Goal: Task Accomplishment & Management: Manage account settings

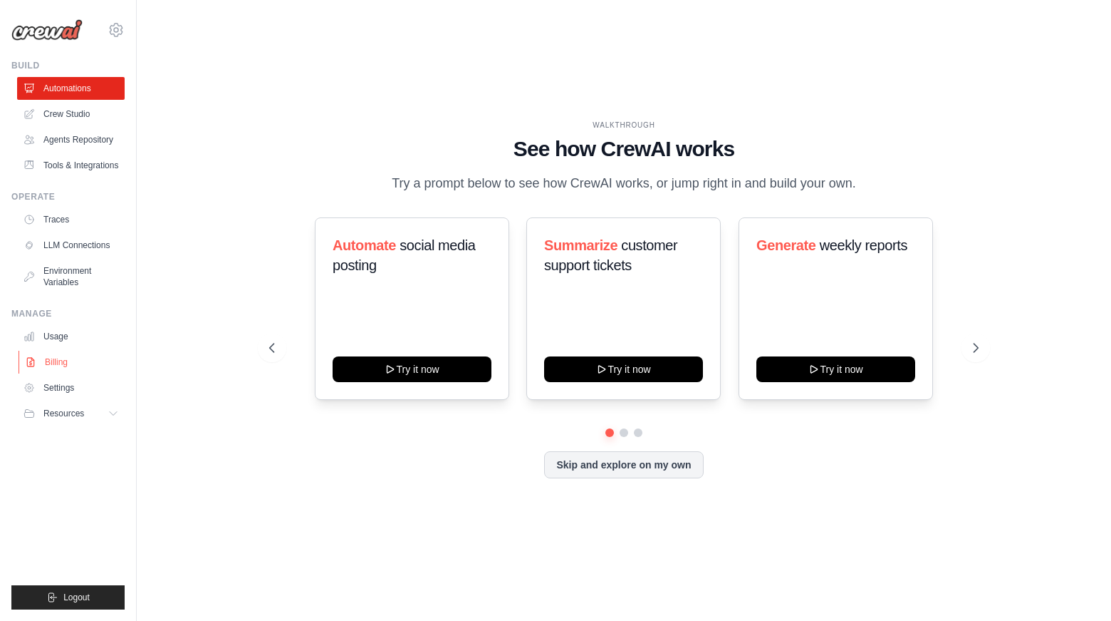
click at [66, 370] on link "Billing" at bounding box center [73, 362] width 108 height 23
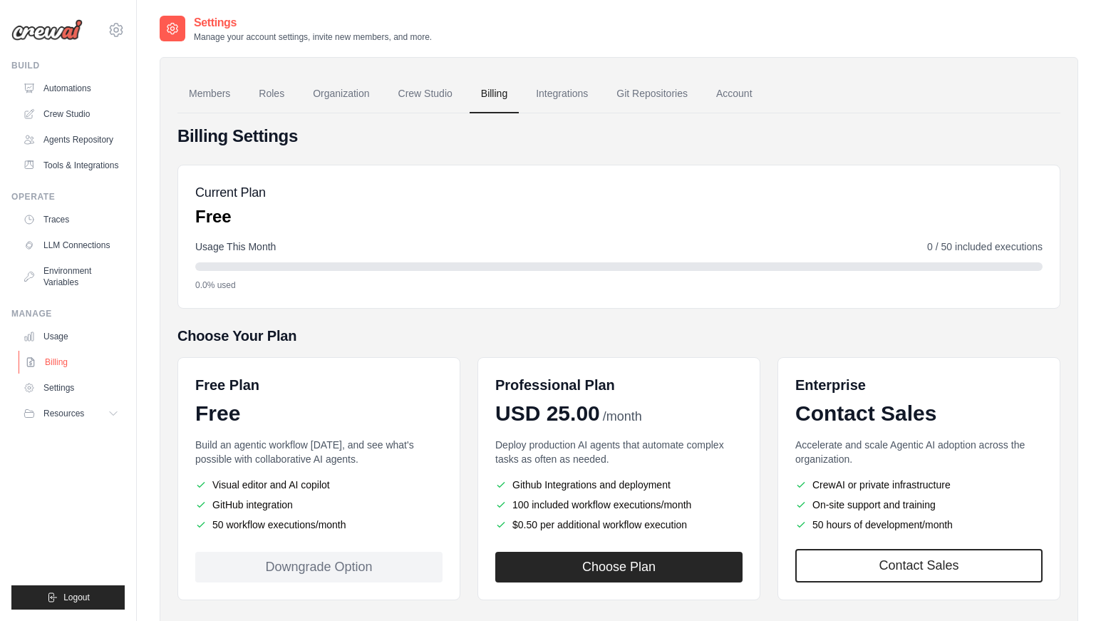
click at [52, 364] on link "Billing" at bounding box center [73, 362] width 108 height 23
click at [52, 364] on link "Billing" at bounding box center [71, 362] width 108 height 23
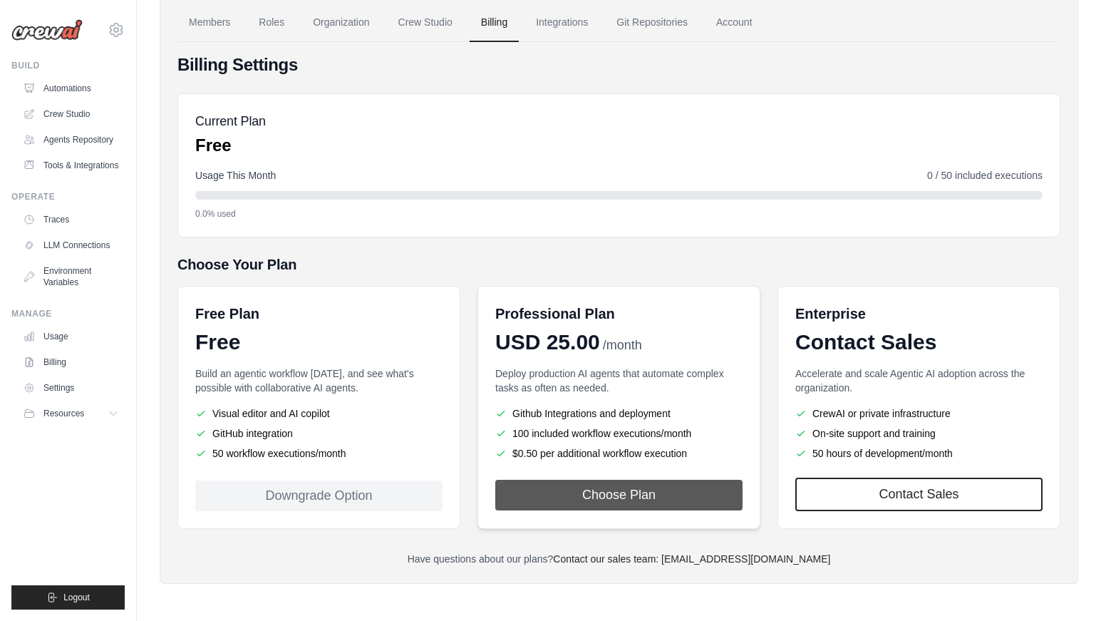
click at [613, 494] on button "Choose Plan" at bounding box center [618, 494] width 247 height 31
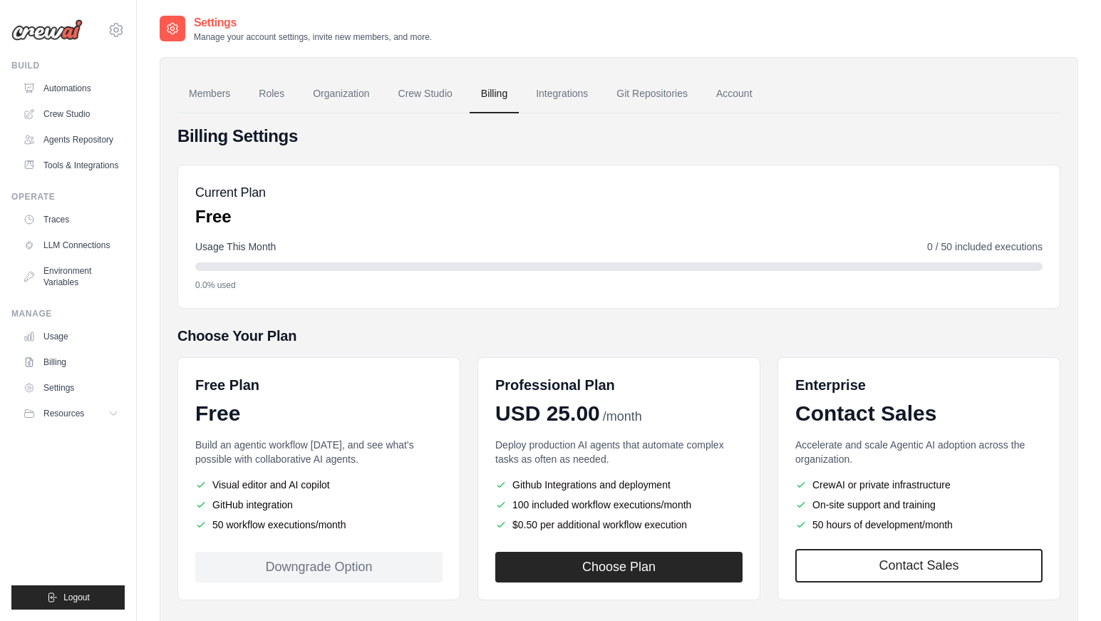
scroll to position [9, 0]
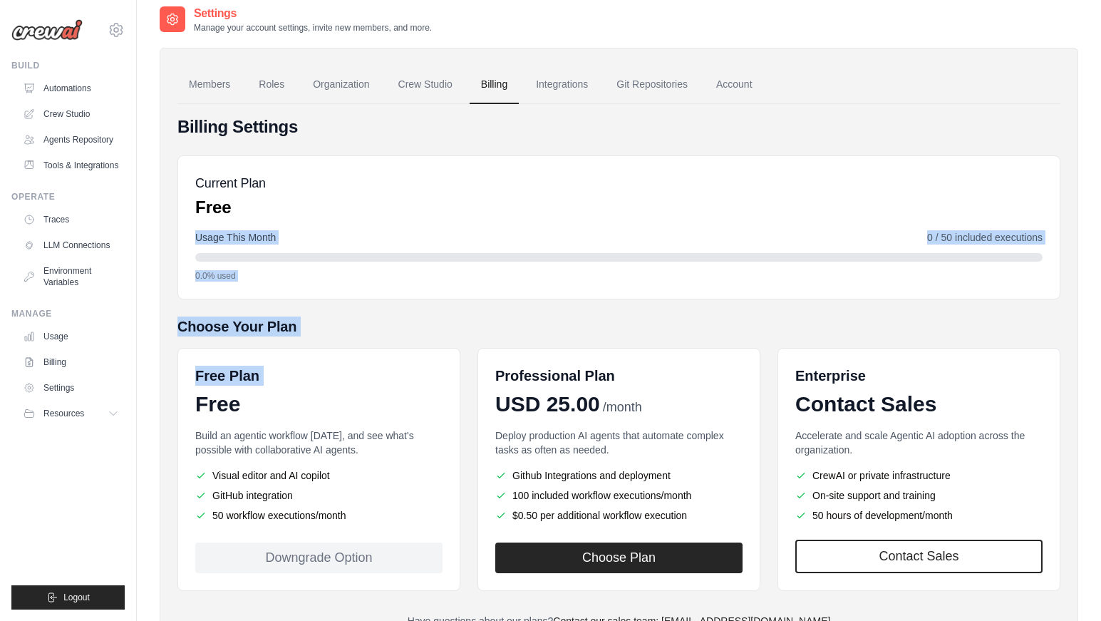
drag, startPoint x: 1089, startPoint y: 202, endPoint x: 174, endPoint y: 423, distance: 941.2
click at [174, 423] on div "Settings Manage your account settings, invite new members, and more. Members Ro…" at bounding box center [619, 336] width 964 height 663
click at [67, 388] on link "Settings" at bounding box center [73, 387] width 108 height 23
click at [56, 390] on link "Settings" at bounding box center [73, 387] width 108 height 23
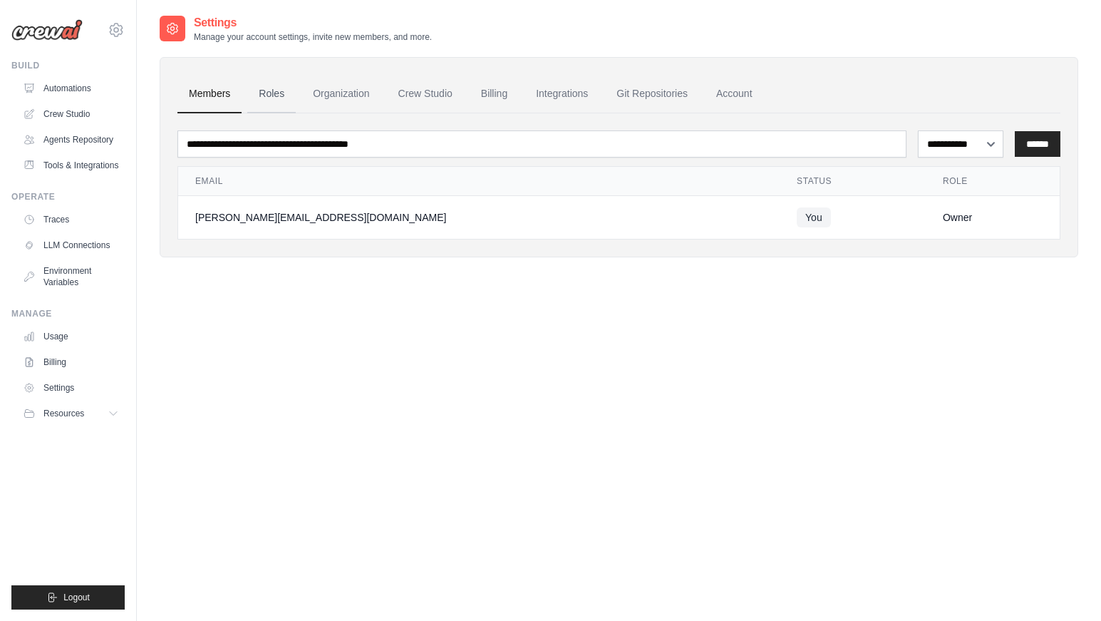
click at [281, 90] on link "Roles" at bounding box center [271, 94] width 48 height 38
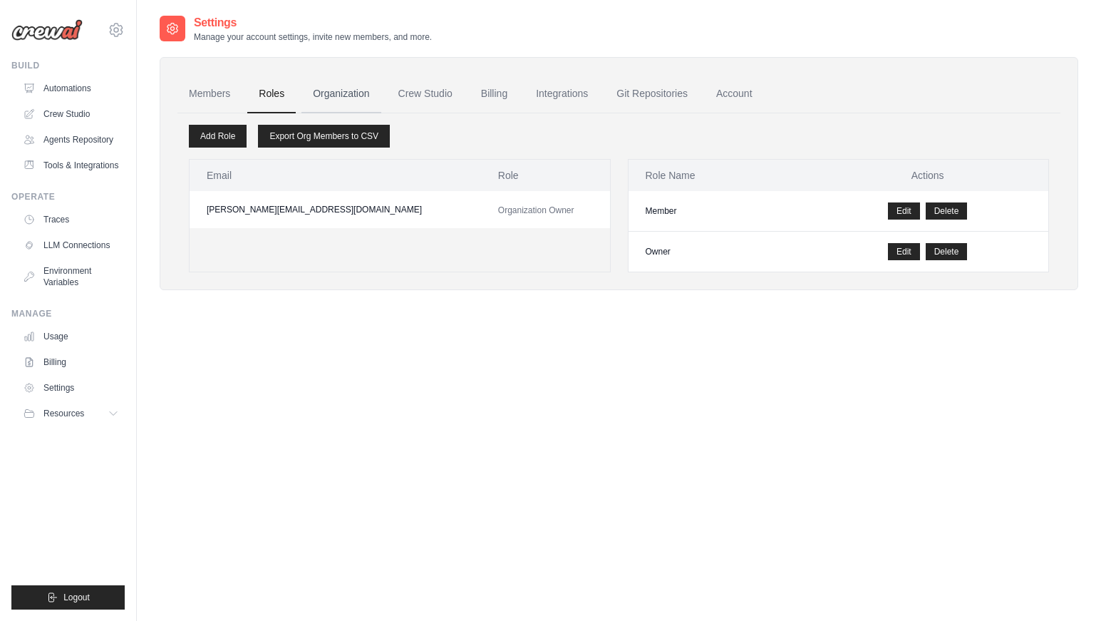
click at [358, 95] on link "Organization" at bounding box center [340, 94] width 79 height 38
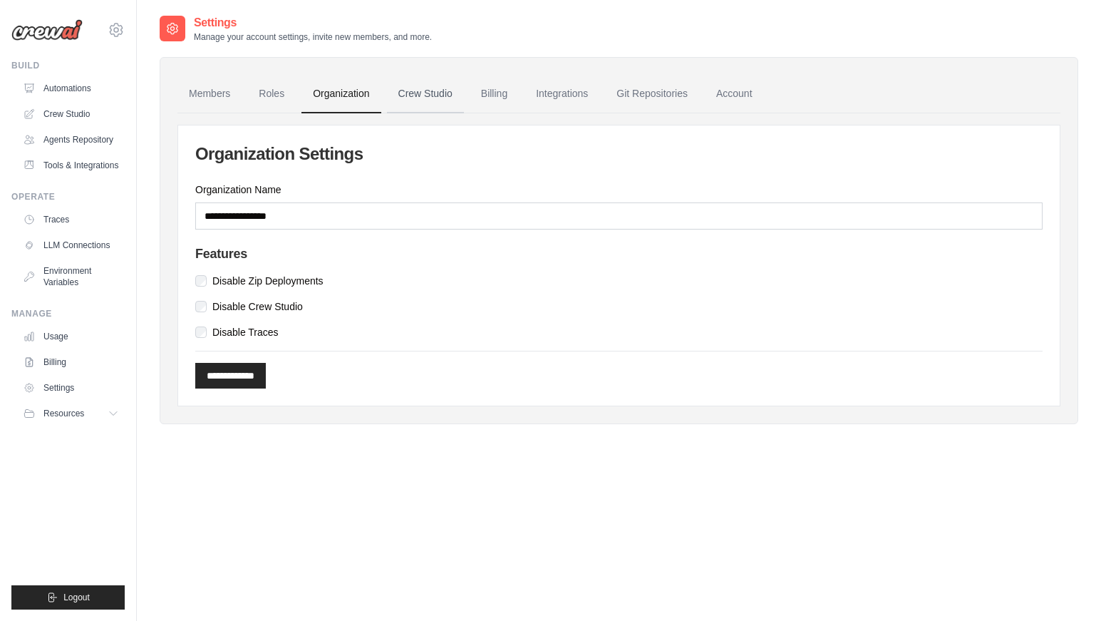
click at [450, 93] on link "Crew Studio" at bounding box center [425, 94] width 77 height 38
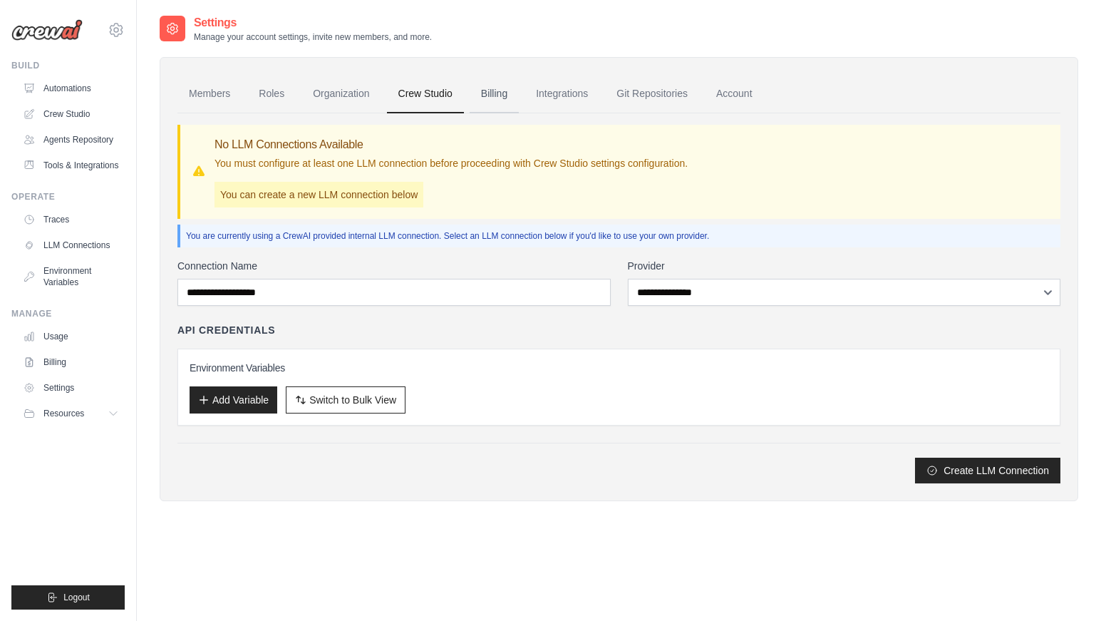
click at [499, 91] on link "Billing" at bounding box center [493, 94] width 49 height 38
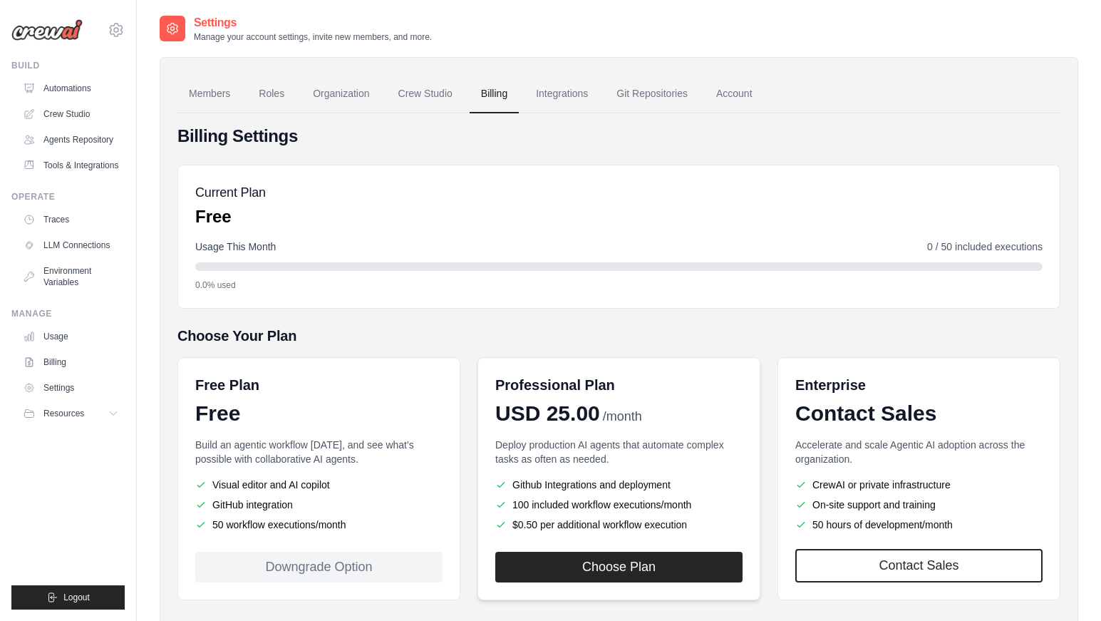
click at [579, 495] on ul "Github Integrations and deployment 100 included workflow executions/month $0.50…" at bounding box center [618, 504] width 247 height 54
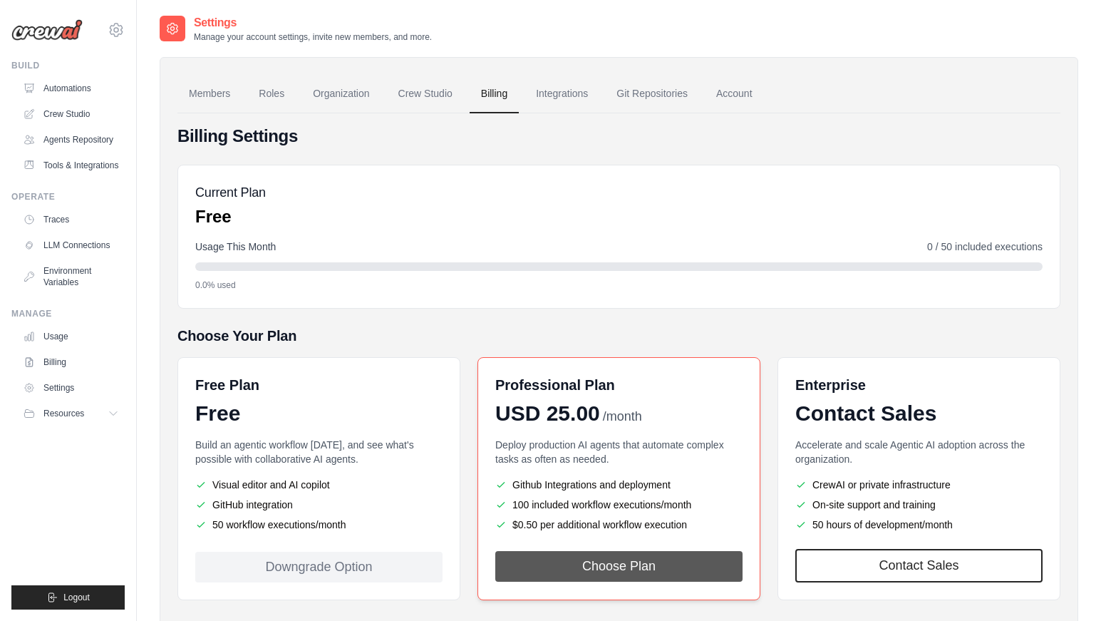
click at [591, 568] on button "Choose Plan" at bounding box center [618, 566] width 247 height 31
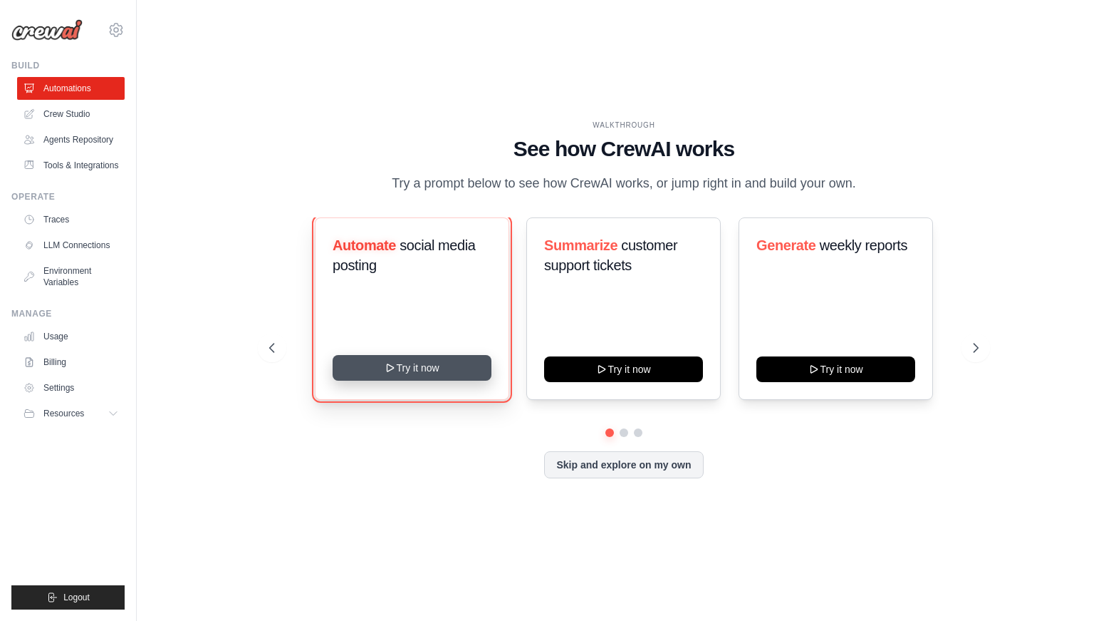
click at [408, 370] on button "Try it now" at bounding box center [412, 368] width 159 height 26
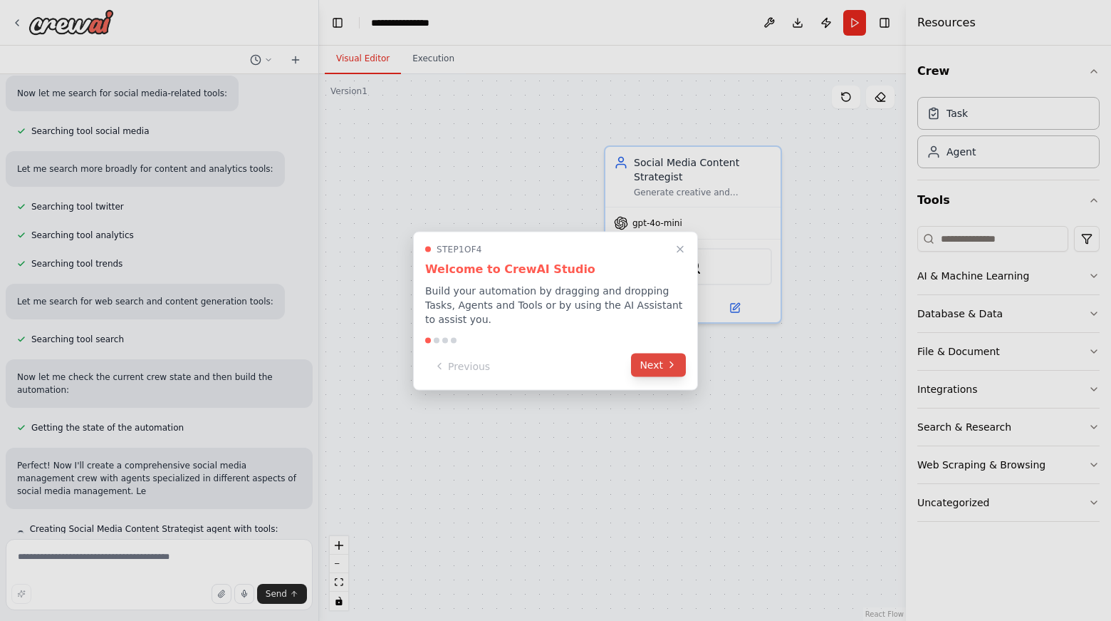
scroll to position [229, 0]
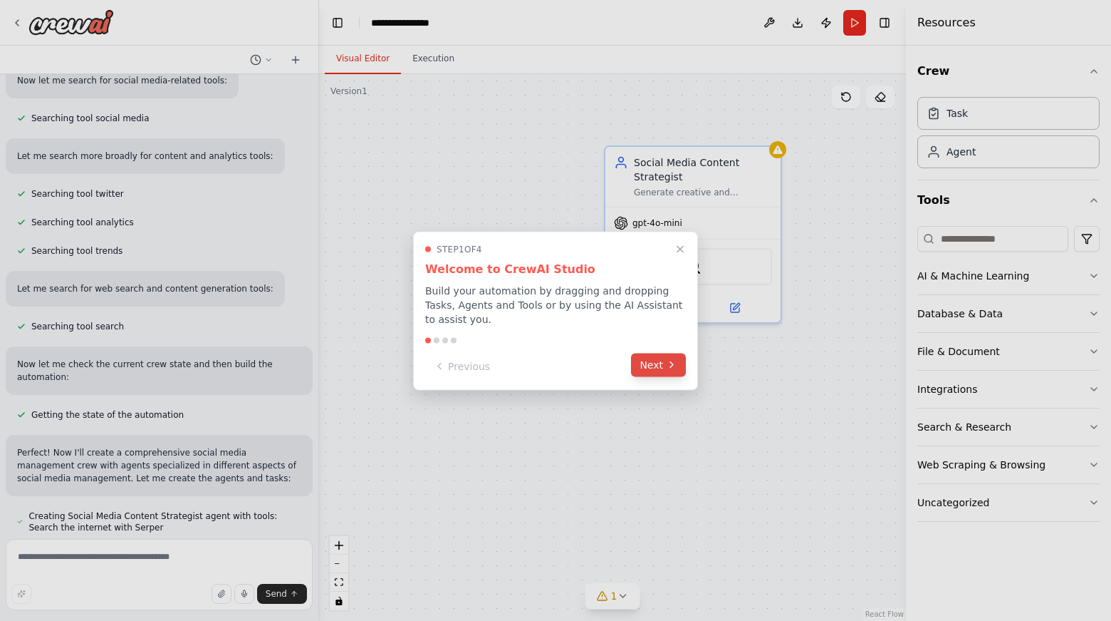
click at [665, 361] on button "Next" at bounding box center [658, 365] width 55 height 24
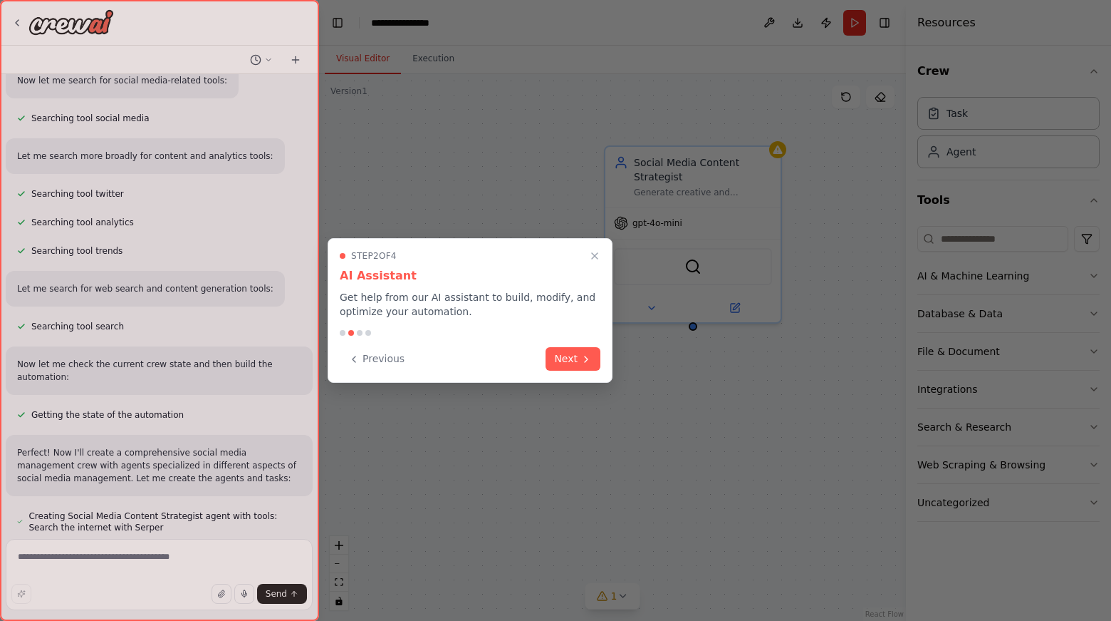
scroll to position [269, 0]
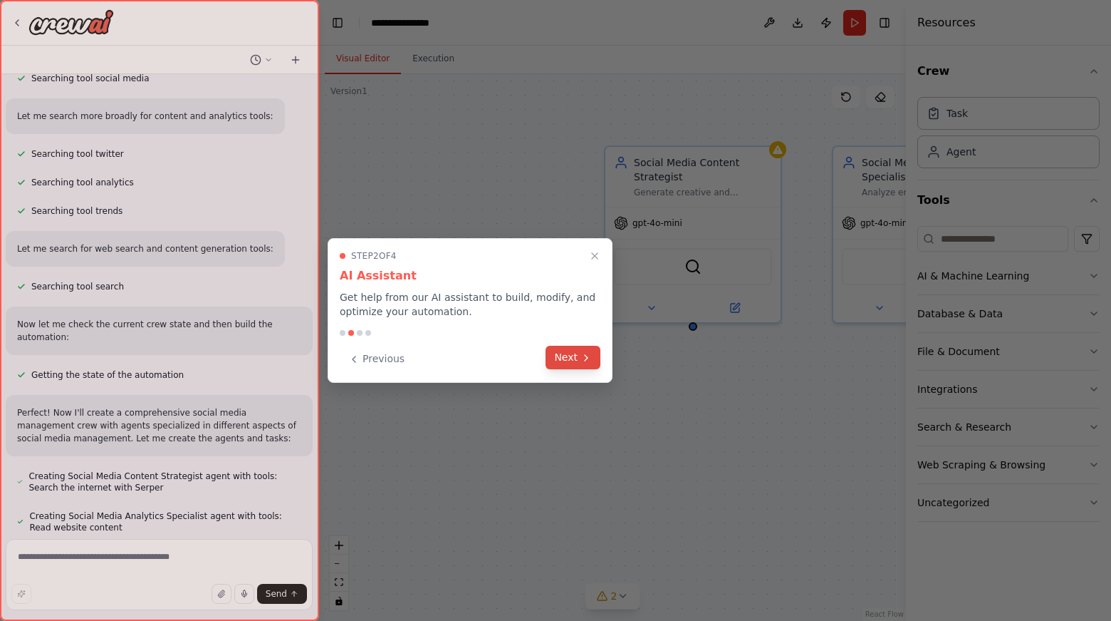
click at [585, 363] on button "Next" at bounding box center [573, 358] width 55 height 24
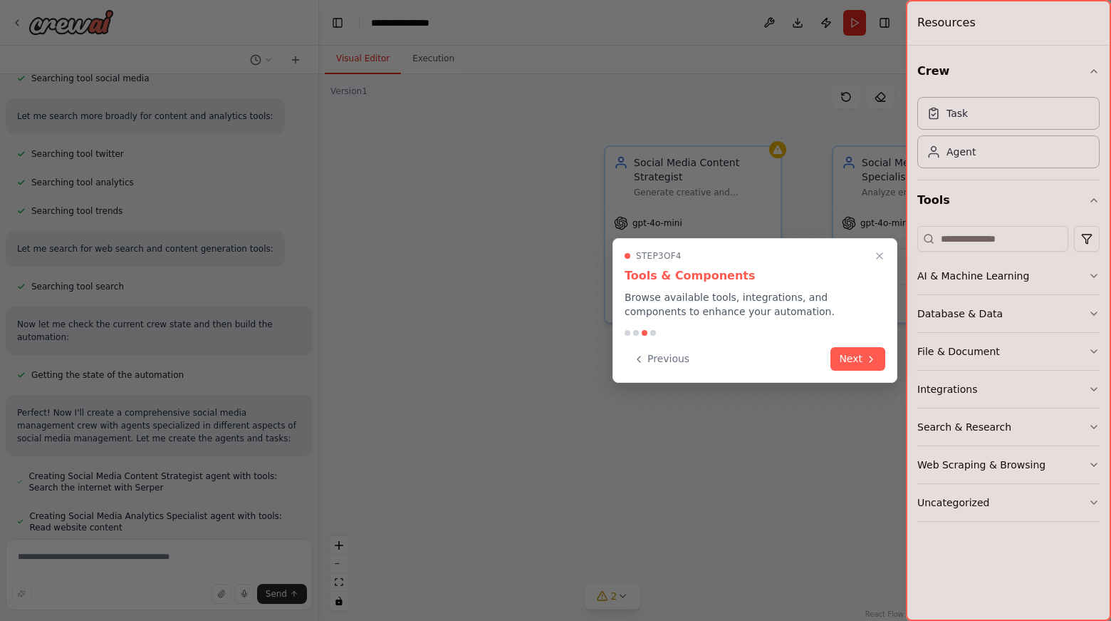
scroll to position [309, 0]
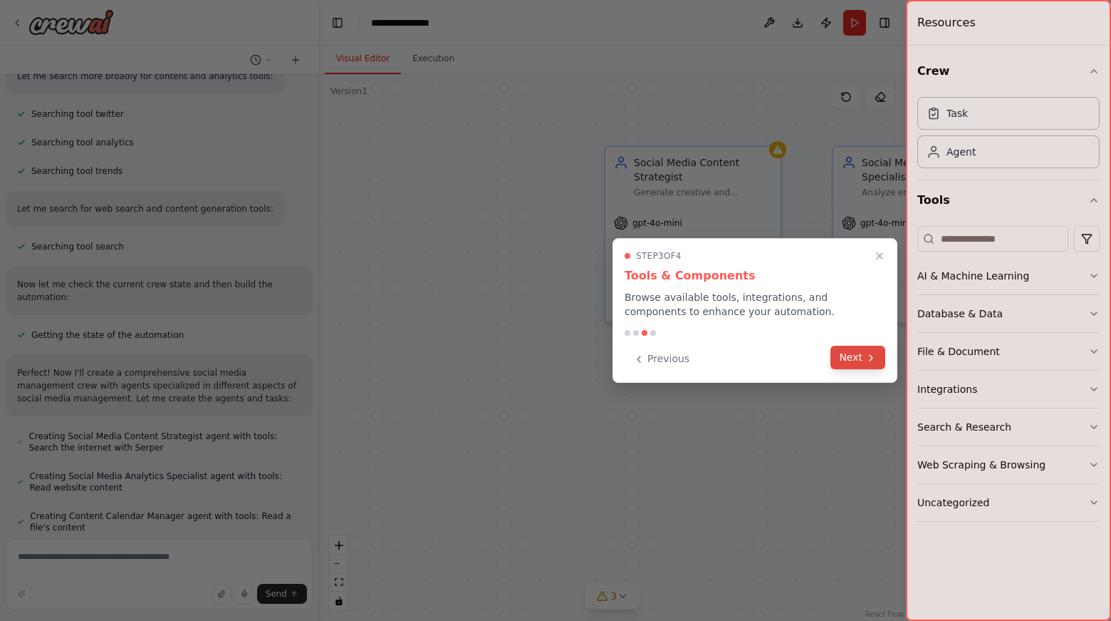
click at [858, 360] on button "Next" at bounding box center [858, 358] width 55 height 24
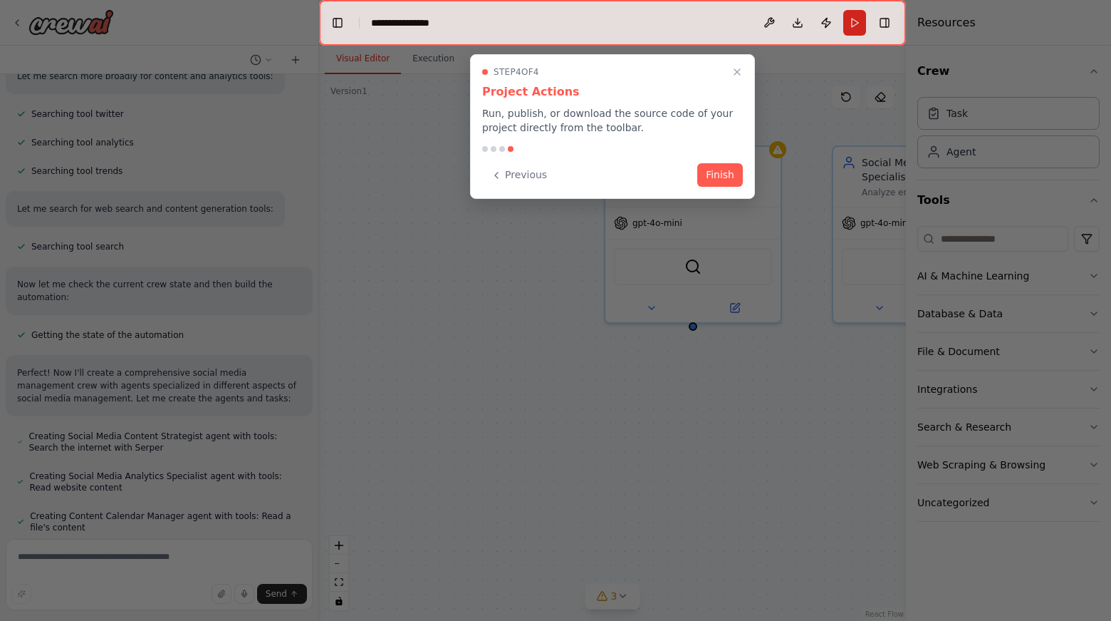
scroll to position [349, 0]
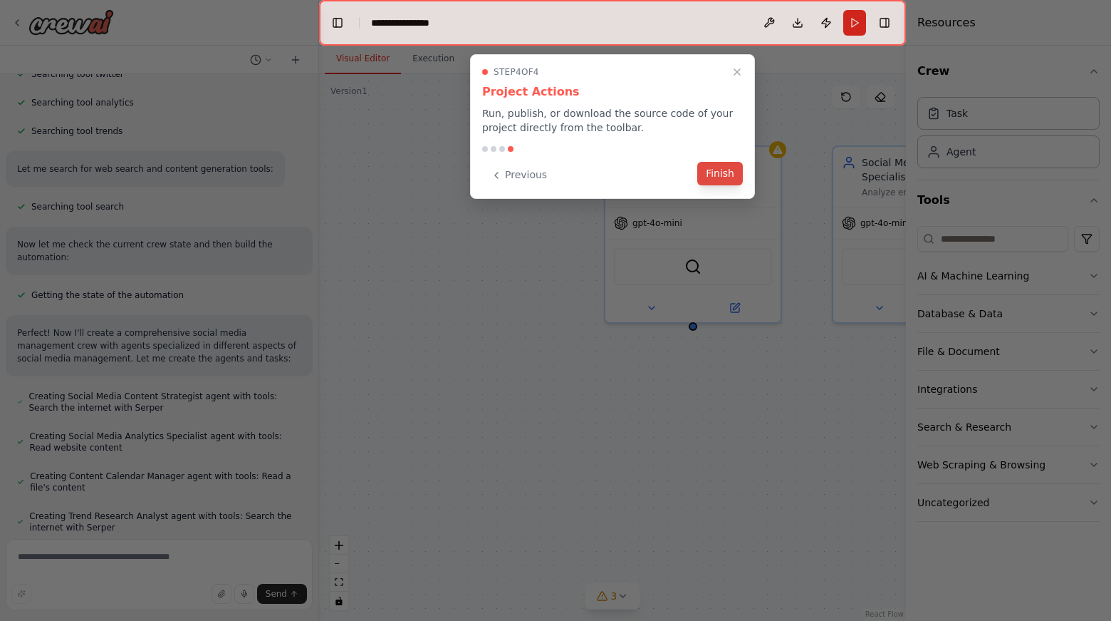
click at [727, 176] on button "Finish" at bounding box center [720, 174] width 46 height 24
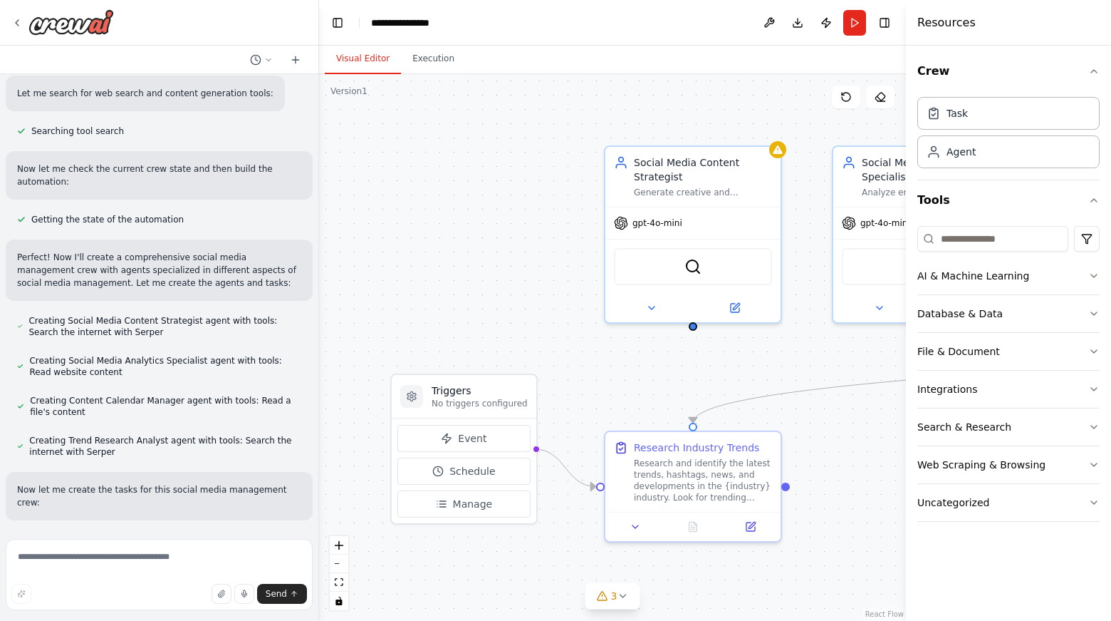
scroll to position [453, 0]
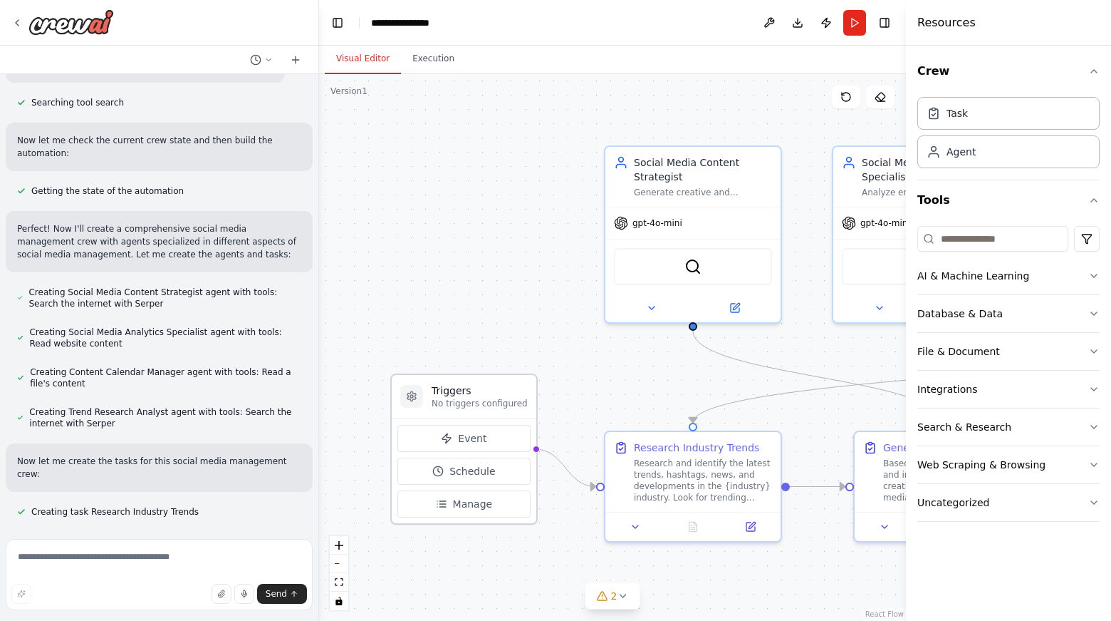
click at [502, 405] on p "No triggers configured" at bounding box center [480, 403] width 96 height 11
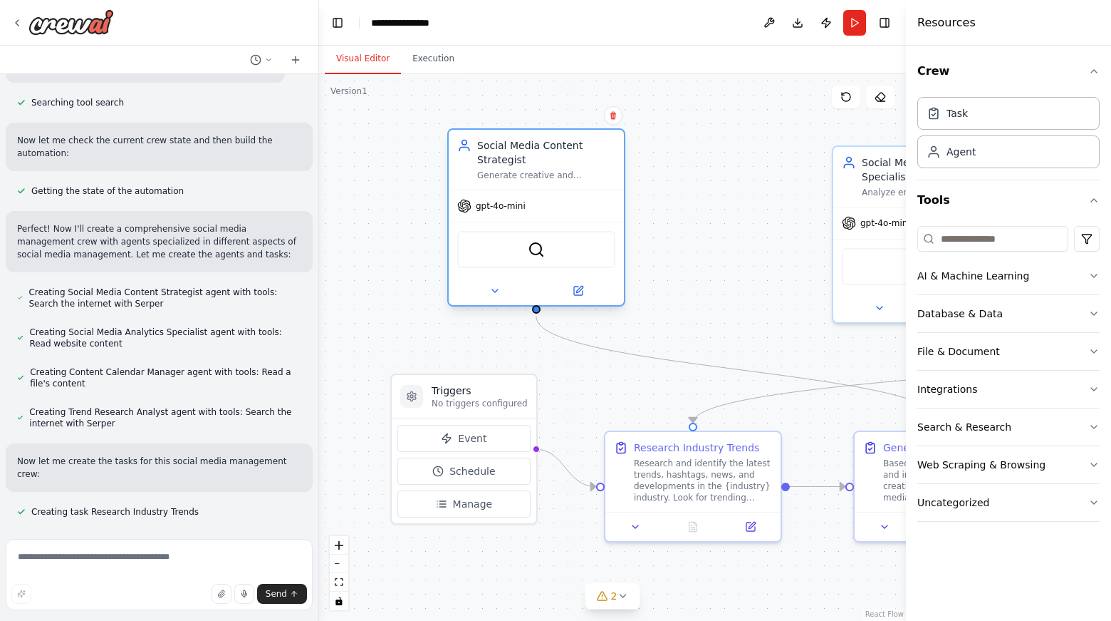
scroll to position [482, 0]
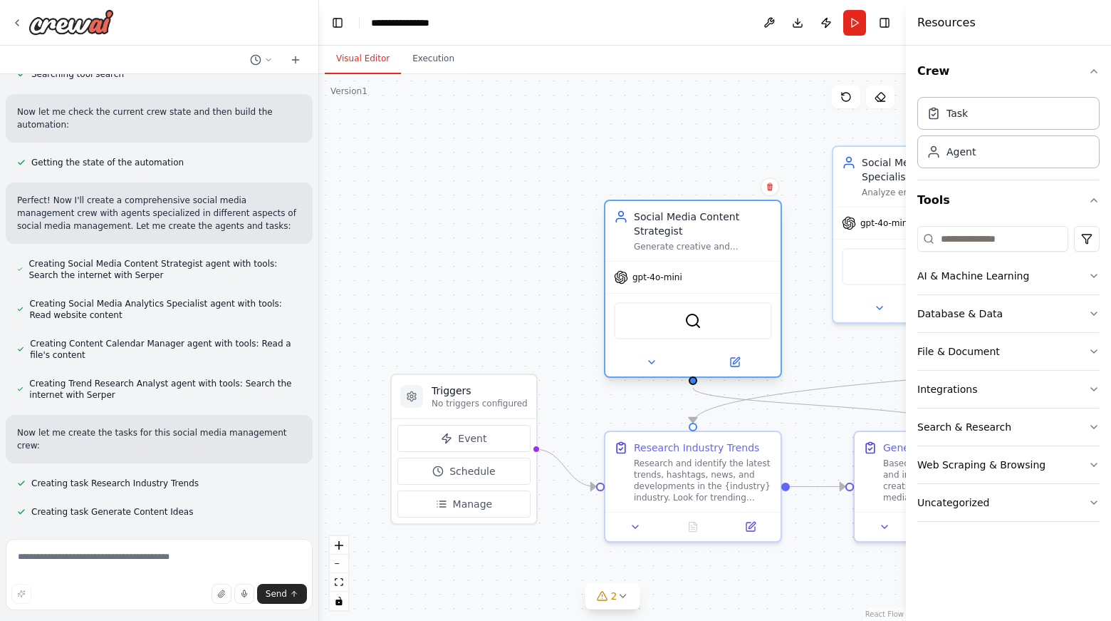
drag, startPoint x: 685, startPoint y: 175, endPoint x: 676, endPoint y: 231, distance: 57.0
click at [676, 231] on div "Social Media Content Strategist" at bounding box center [703, 223] width 138 height 28
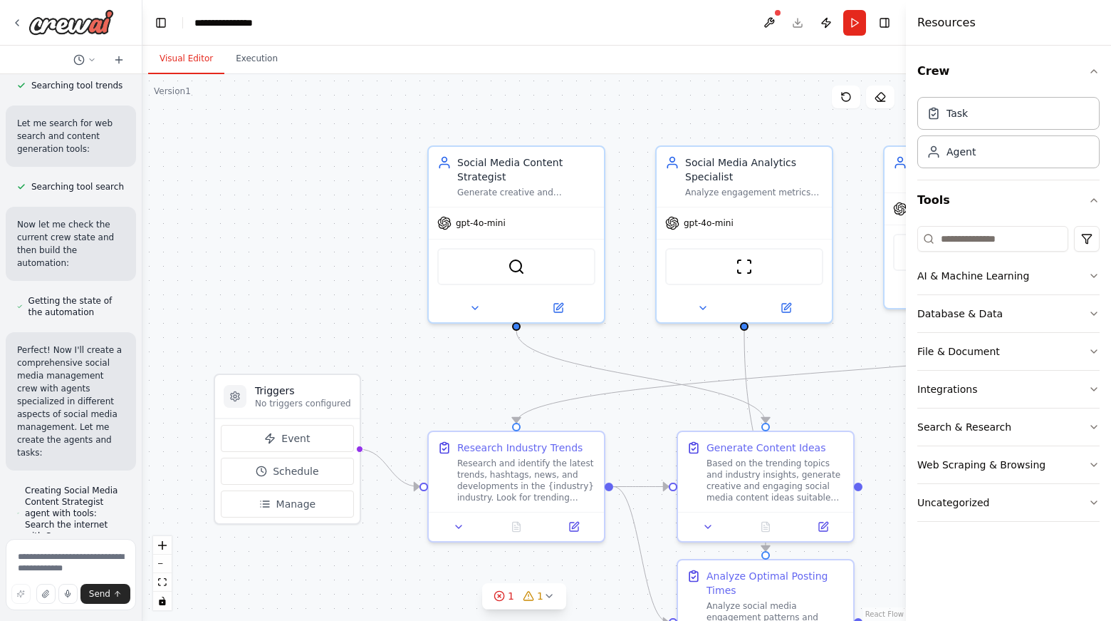
scroll to position [734, 0]
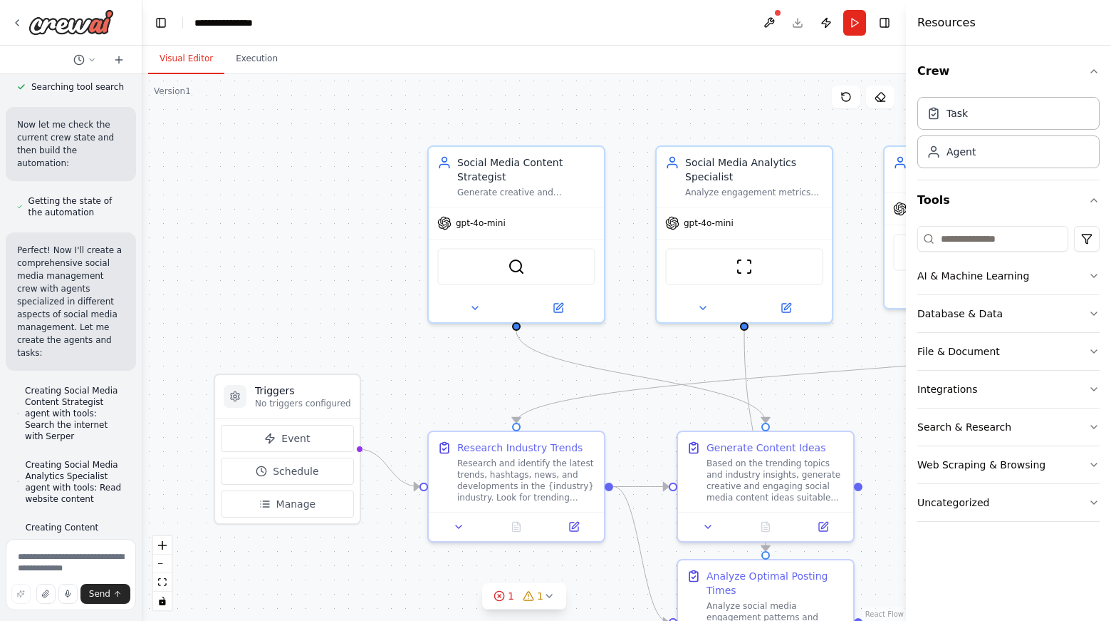
drag, startPoint x: 318, startPoint y: 219, endPoint x: 112, endPoint y: 205, distance: 206.4
click at [112, 205] on div "Create a crew that schedules and publishes social media content across multiple…" at bounding box center [71, 310] width 142 height 621
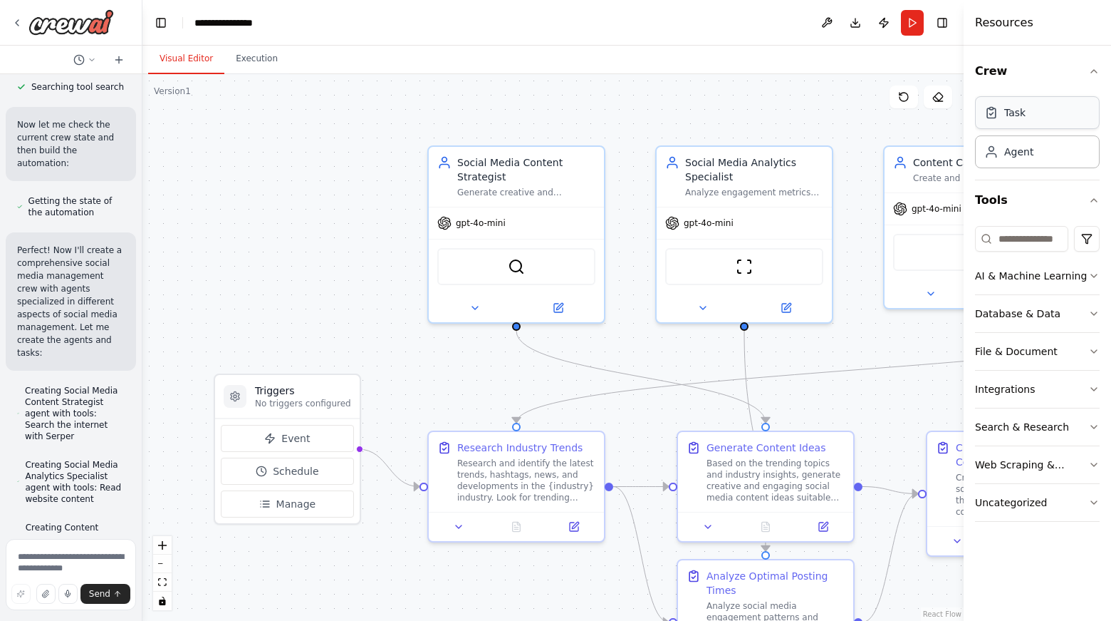
drag, startPoint x: 910, startPoint y: 117, endPoint x: 1033, endPoint y: 126, distance: 123.6
click at [1033, 126] on div "Resources Crew Task Agent Tools AI & Machine Learning Database & Data File & Do…" at bounding box center [1037, 310] width 147 height 621
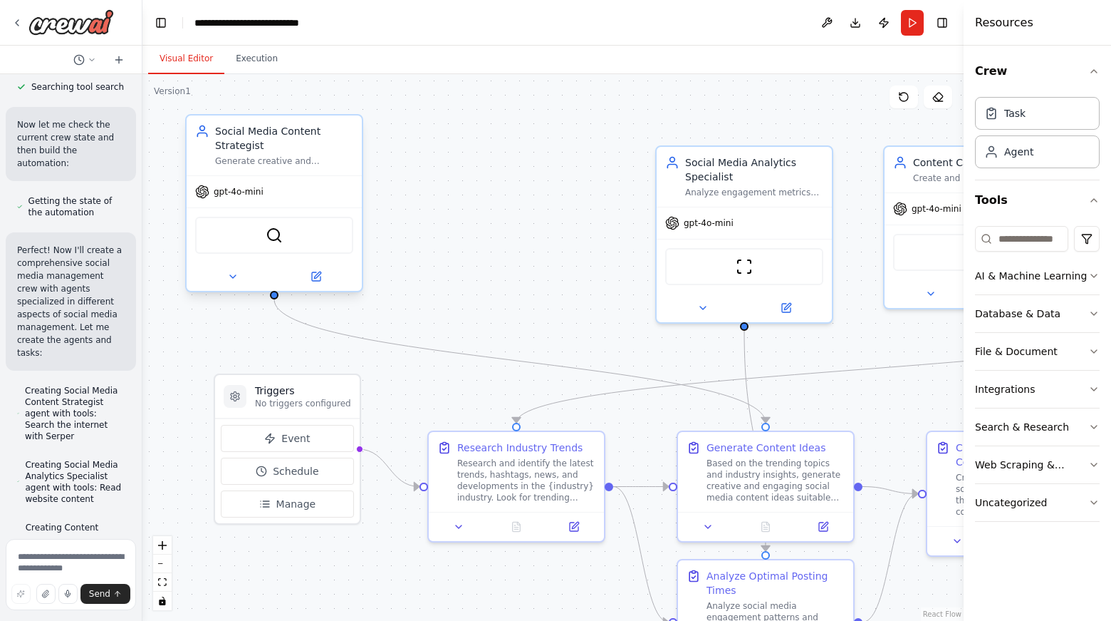
drag, startPoint x: 479, startPoint y: 181, endPoint x: 233, endPoint y: 154, distance: 248.0
click at [233, 154] on div "Social Media Content Strategist Generate creative and engaging content ideas fo…" at bounding box center [284, 145] width 138 height 43
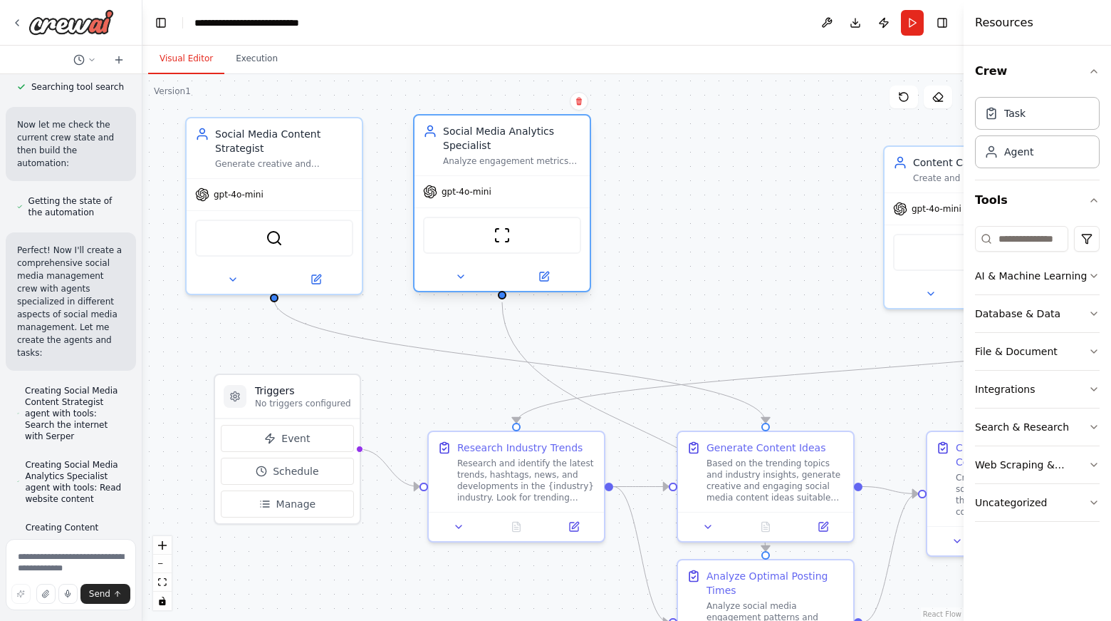
drag, startPoint x: 715, startPoint y: 166, endPoint x: 465, endPoint y: 133, distance: 251.5
click at [465, 133] on div "Social Media Analytics Specialist" at bounding box center [512, 138] width 138 height 28
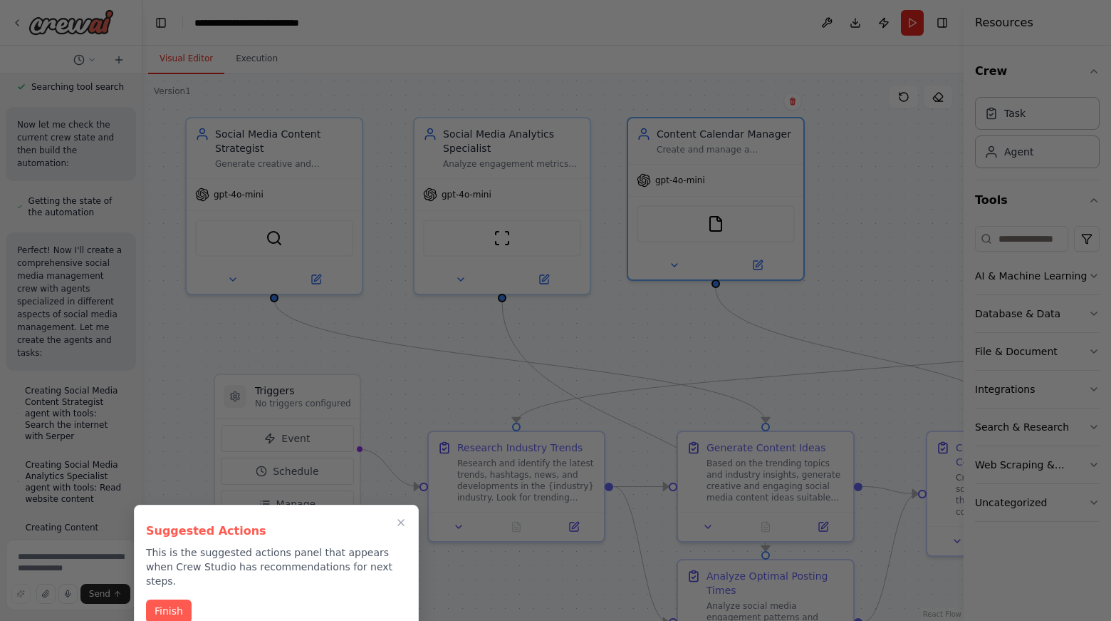
drag, startPoint x: 928, startPoint y: 171, endPoint x: 670, endPoint y: 150, distance: 258.8
click at [670, 150] on div "Create a crew that schedules and publishes social media content across multiple…" at bounding box center [555, 310] width 1111 height 621
click at [172, 600] on button "Finish" at bounding box center [169, 610] width 46 height 24
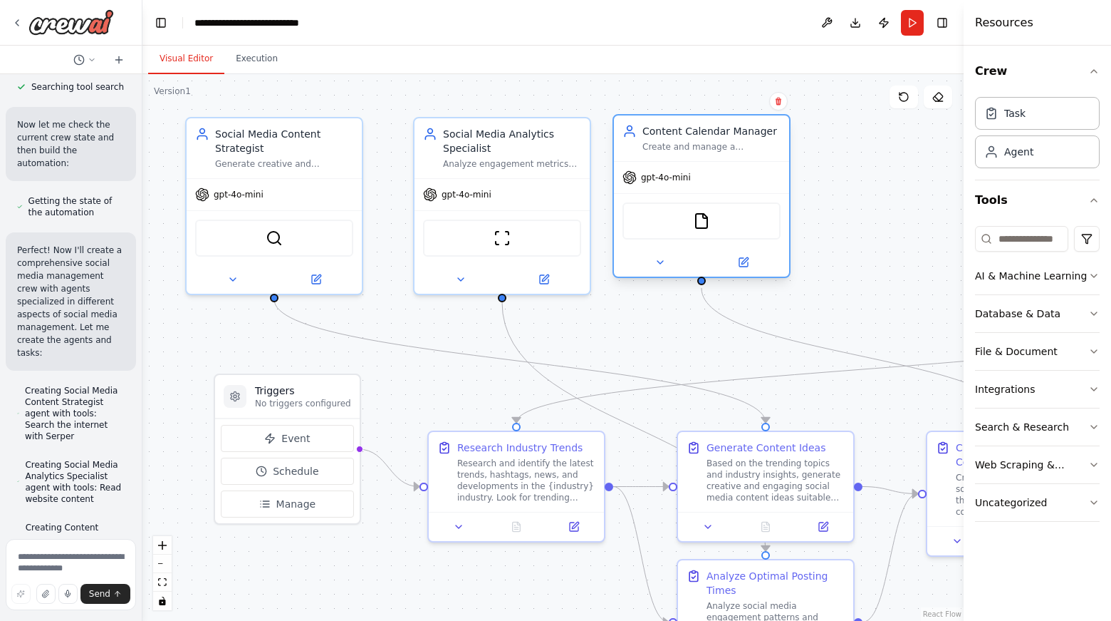
drag, startPoint x: 705, startPoint y: 145, endPoint x: 697, endPoint y: 123, distance: 23.7
click at [697, 123] on div "Content Calendar Manager Create and manage a comprehensive social media content…" at bounding box center [701, 138] width 175 height 46
drag, startPoint x: 138, startPoint y: 240, endPoint x: 141, endPoint y: 88, distance: 151.8
click at [141, 88] on div at bounding box center [142, 310] width 6 height 621
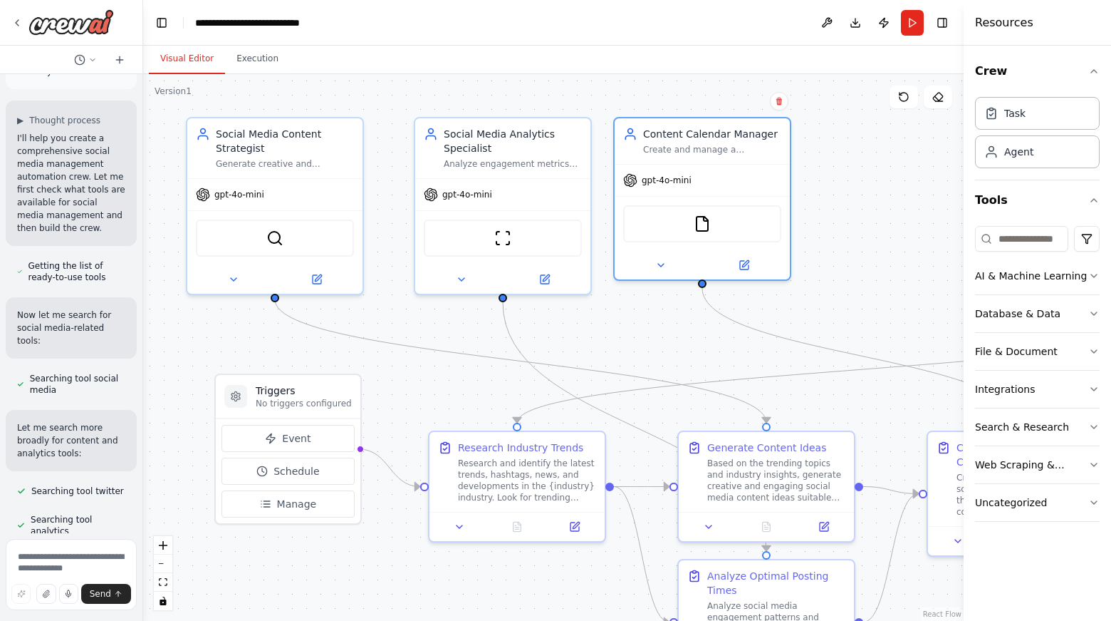
scroll to position [180, 0]
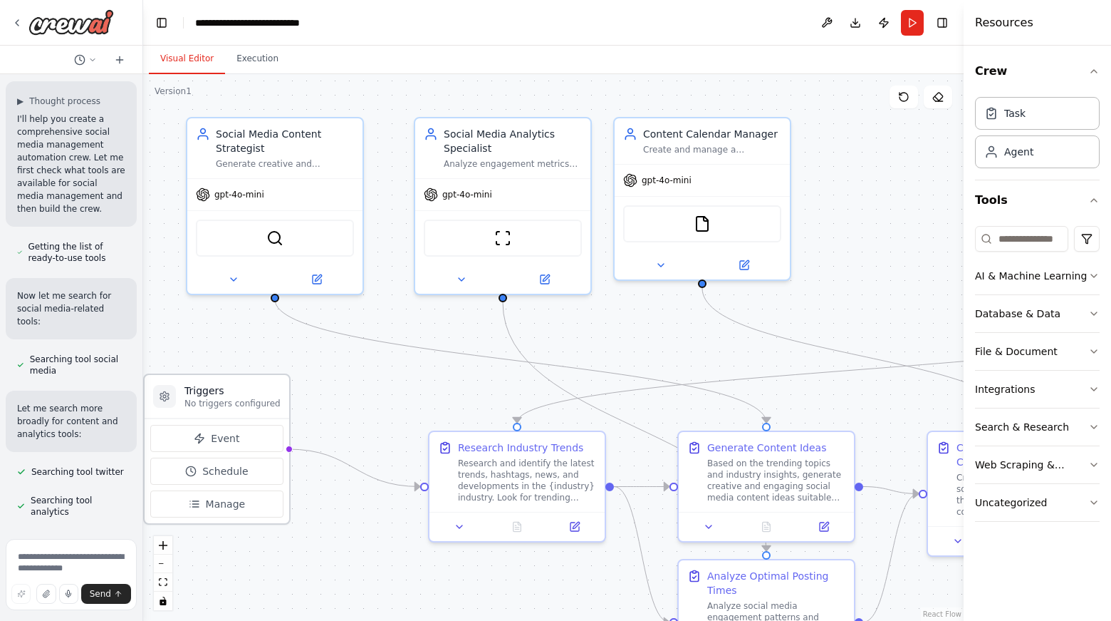
drag, startPoint x: 286, startPoint y: 383, endPoint x: 209, endPoint y: 384, distance: 77.7
click at [209, 384] on h3 "Triggers" at bounding box center [233, 390] width 96 height 14
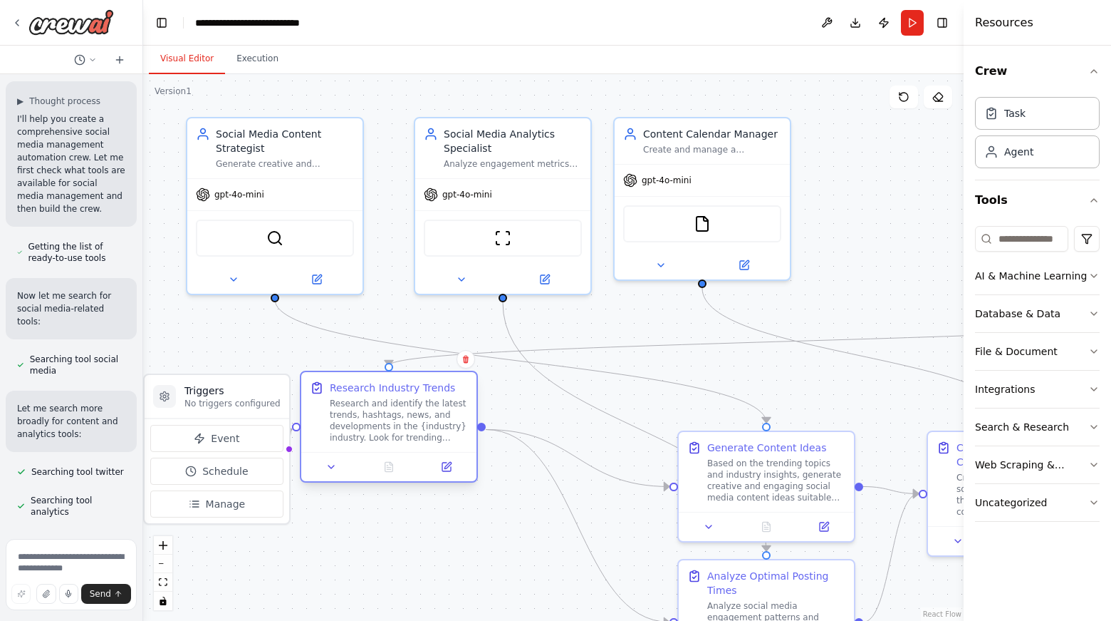
drag, startPoint x: 505, startPoint y: 447, endPoint x: 366, endPoint y: 390, distance: 149.9
click at [366, 390] on div "Research Industry Trends" at bounding box center [392, 387] width 125 height 14
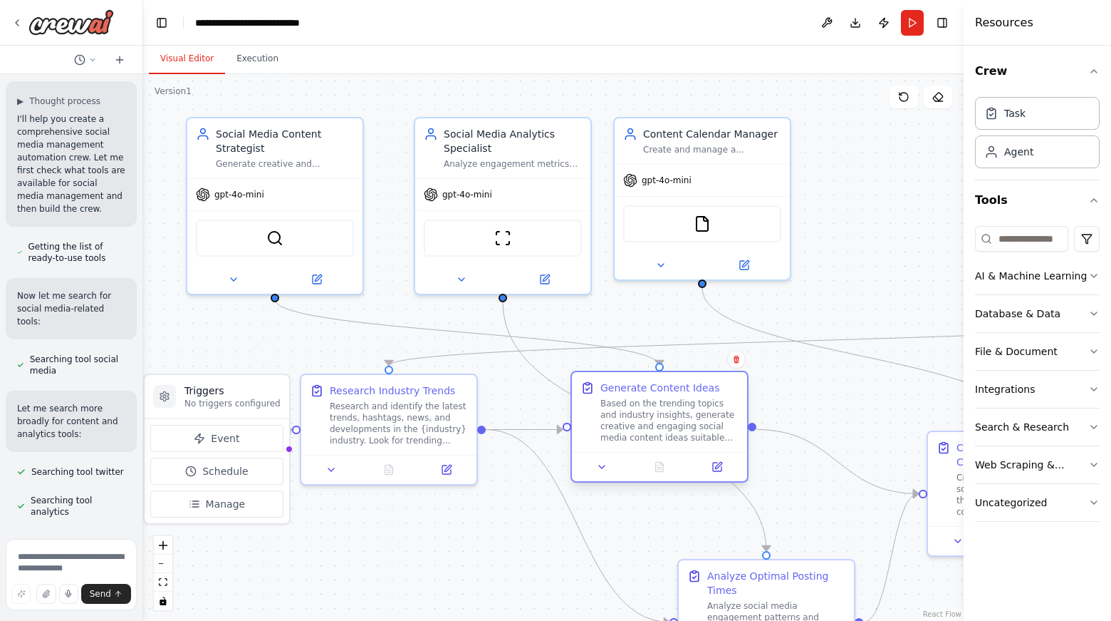
drag, startPoint x: 739, startPoint y: 442, endPoint x: 619, endPoint y: 381, distance: 134.8
click at [619, 381] on div "Generate Content Ideas" at bounding box center [660, 387] width 119 height 14
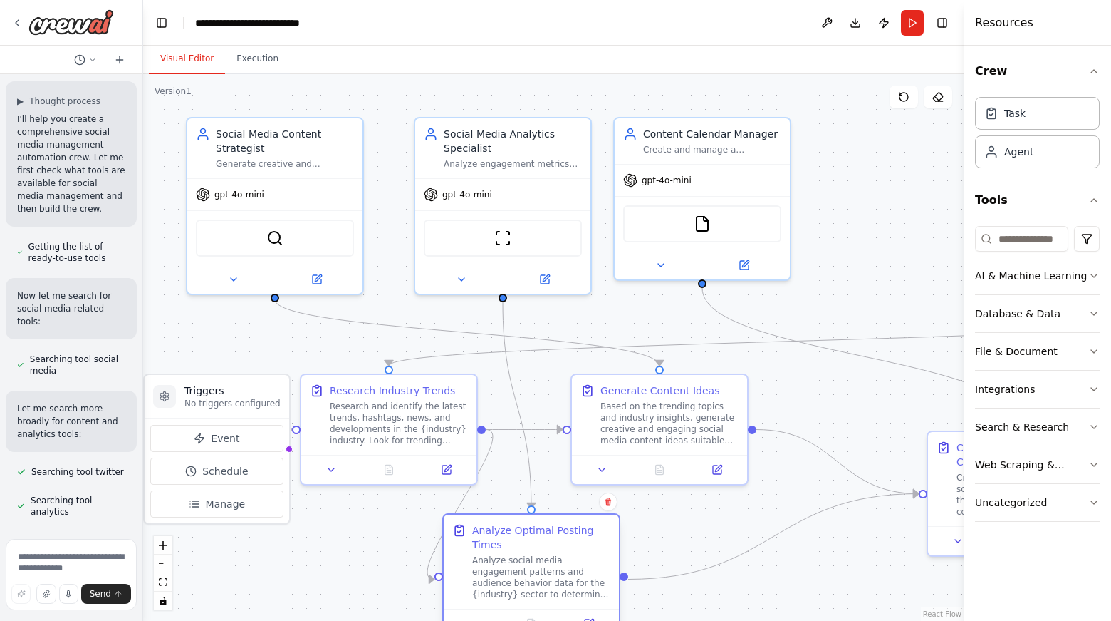
drag, startPoint x: 791, startPoint y: 574, endPoint x: 555, endPoint y: 527, distance: 241.1
click at [555, 527] on div "Analyze Optimal Posting Times" at bounding box center [541, 537] width 138 height 28
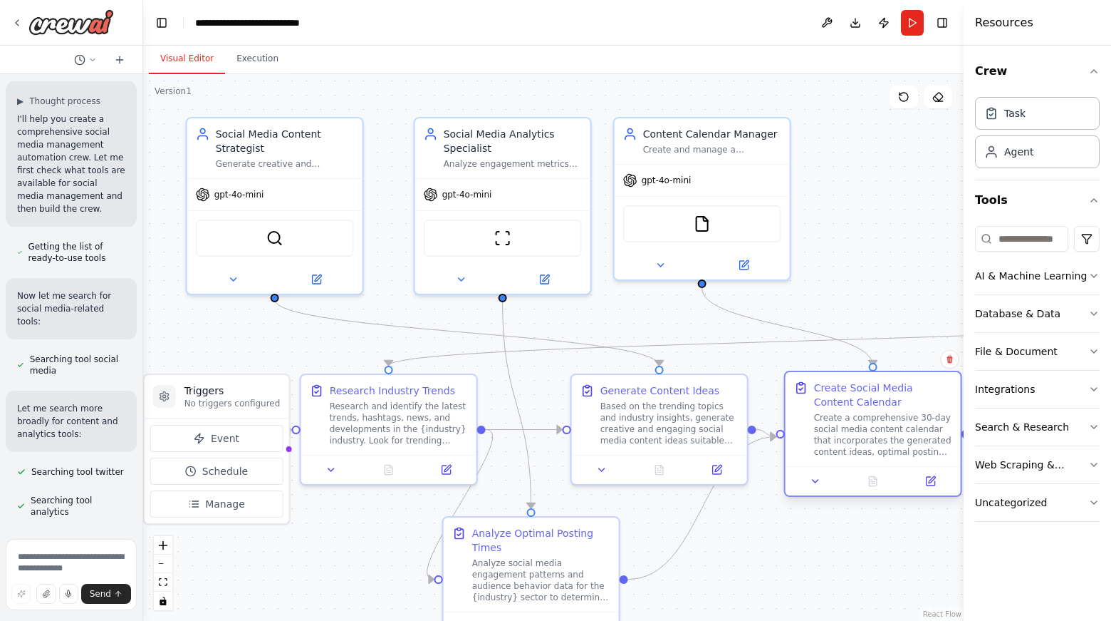
drag, startPoint x: 945, startPoint y: 441, endPoint x: 790, endPoint y: 390, distance: 162.7
click at [790, 390] on div "Create Social Media Content Calendar Create a comprehensive 30-day social media…" at bounding box center [873, 419] width 175 height 94
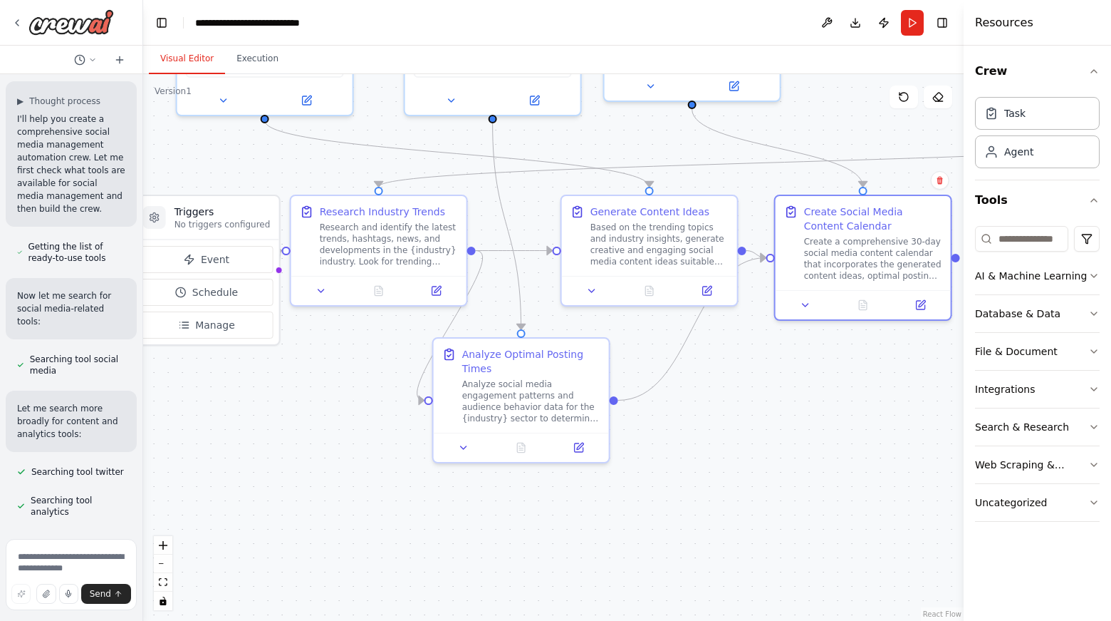
drag, startPoint x: 883, startPoint y: 568, endPoint x: 873, endPoint y: 389, distance: 179.1
click at [873, 389] on div ".deletable-edge-delete-btn { width: 20px; height: 20px; border: 0px solid #ffff…" at bounding box center [553, 347] width 821 height 546
drag, startPoint x: 905, startPoint y: 480, endPoint x: 749, endPoint y: 432, distance: 162.5
click at [749, 432] on div "New Task" at bounding box center [745, 437] width 138 height 14
click at [811, 407] on icon at bounding box center [812, 408] width 9 height 9
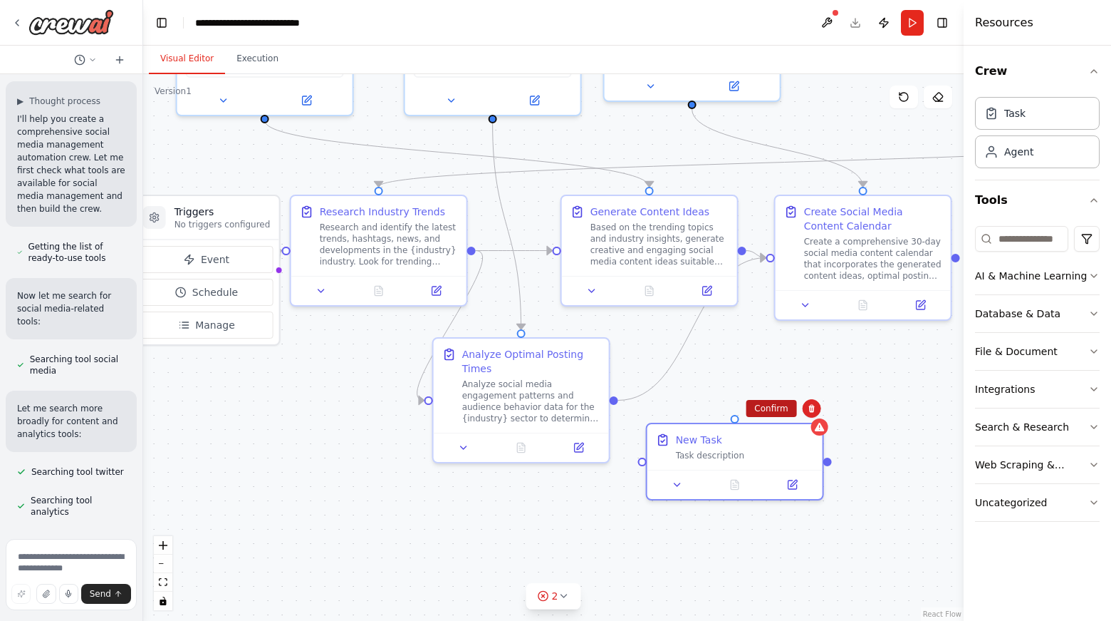
click at [777, 412] on button "Confirm" at bounding box center [771, 408] width 51 height 17
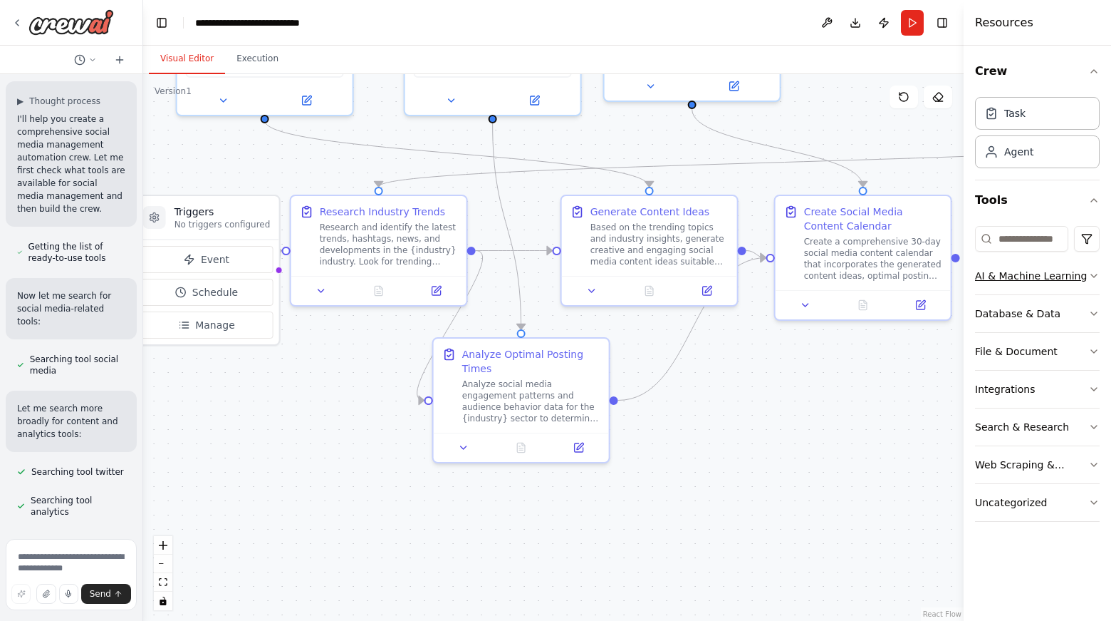
click at [1099, 279] on icon "button" at bounding box center [1094, 275] width 11 height 11
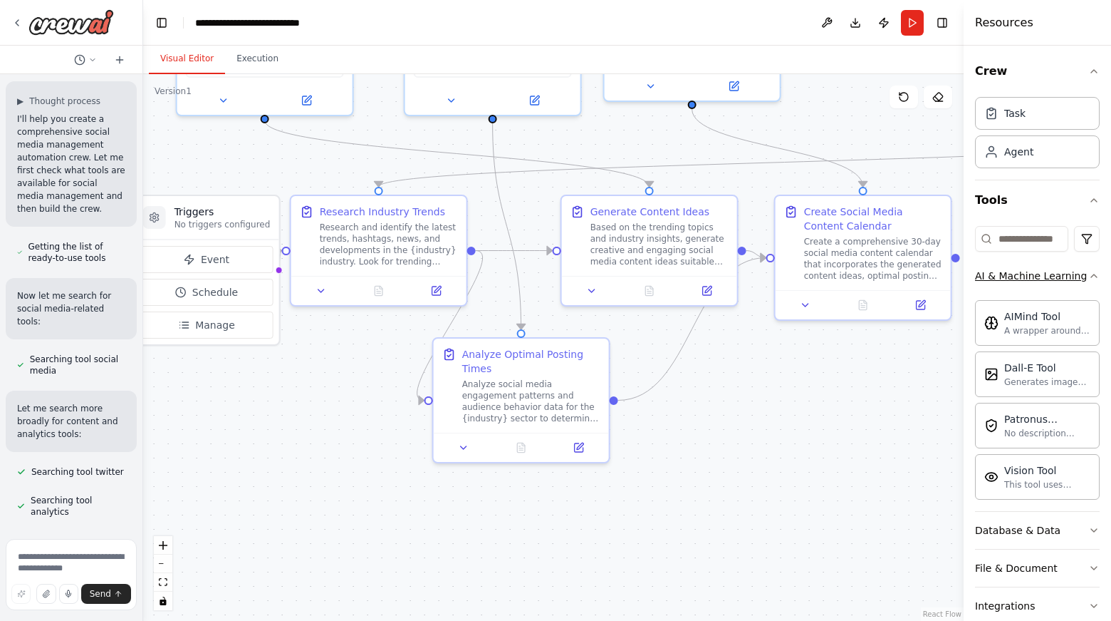
click at [1089, 279] on icon "button" at bounding box center [1094, 275] width 11 height 11
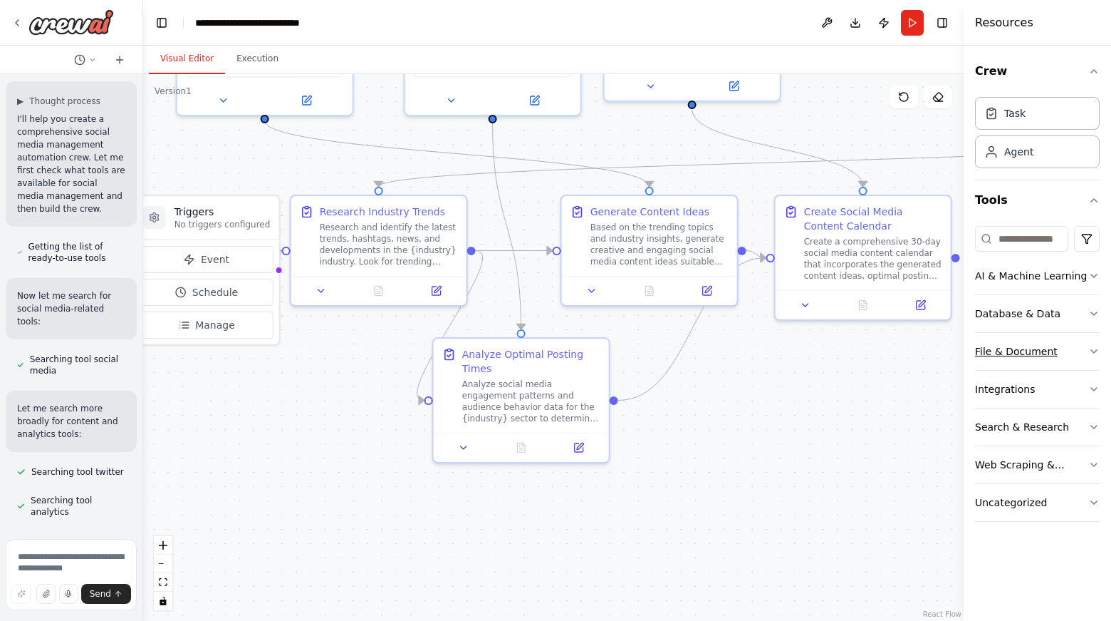
click at [1089, 352] on icon "button" at bounding box center [1094, 351] width 11 height 11
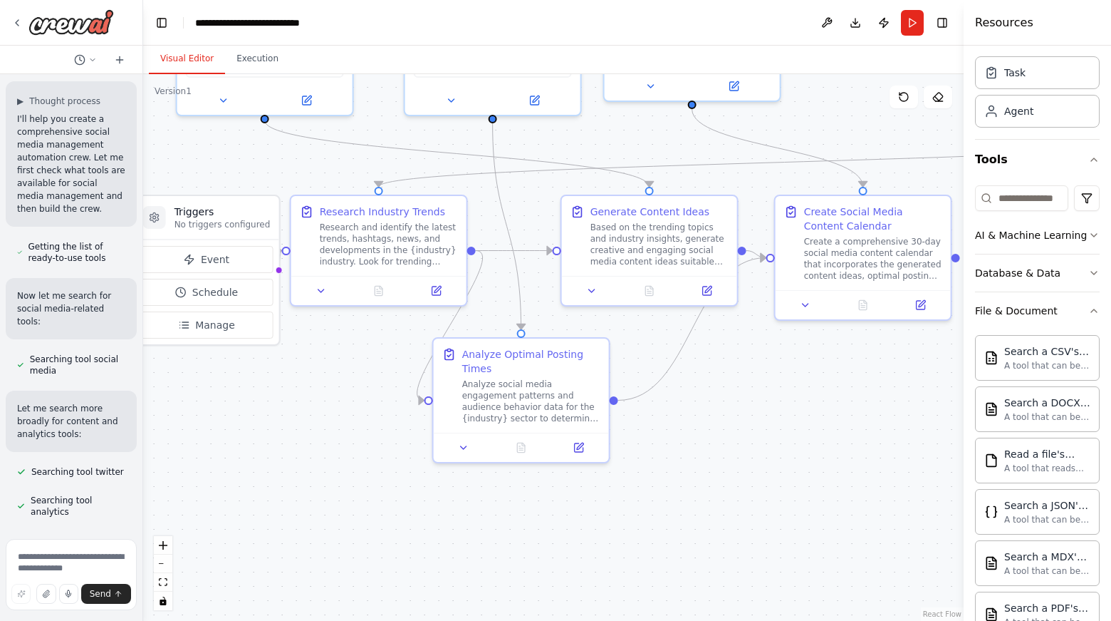
scroll to position [40, 0]
click at [1089, 308] on icon "button" at bounding box center [1094, 311] width 11 height 11
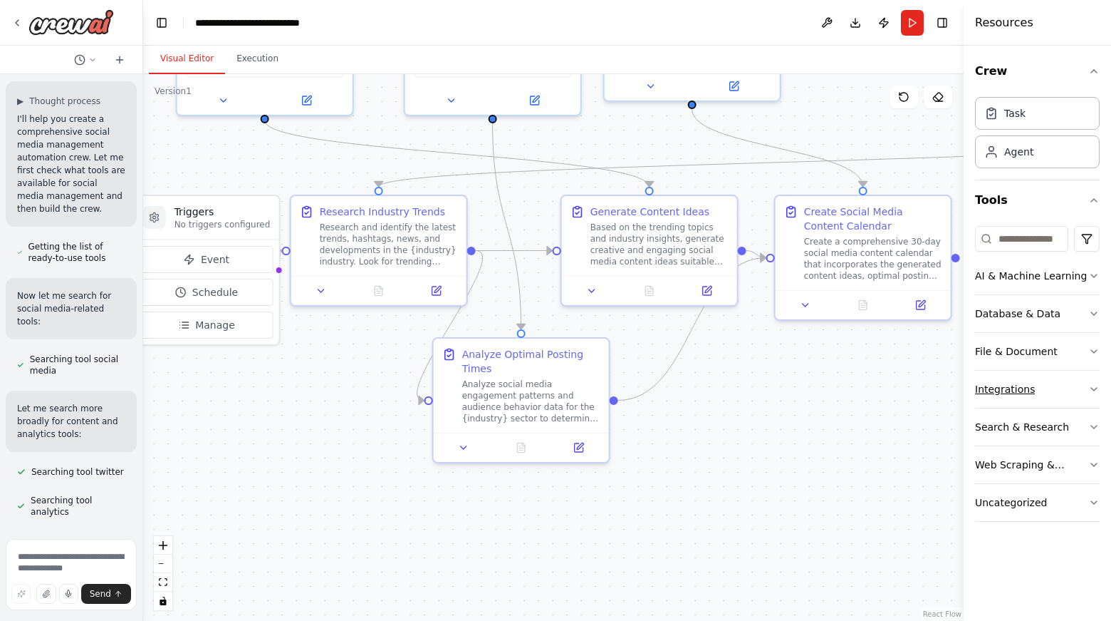
click at [1095, 385] on icon "button" at bounding box center [1094, 388] width 11 height 11
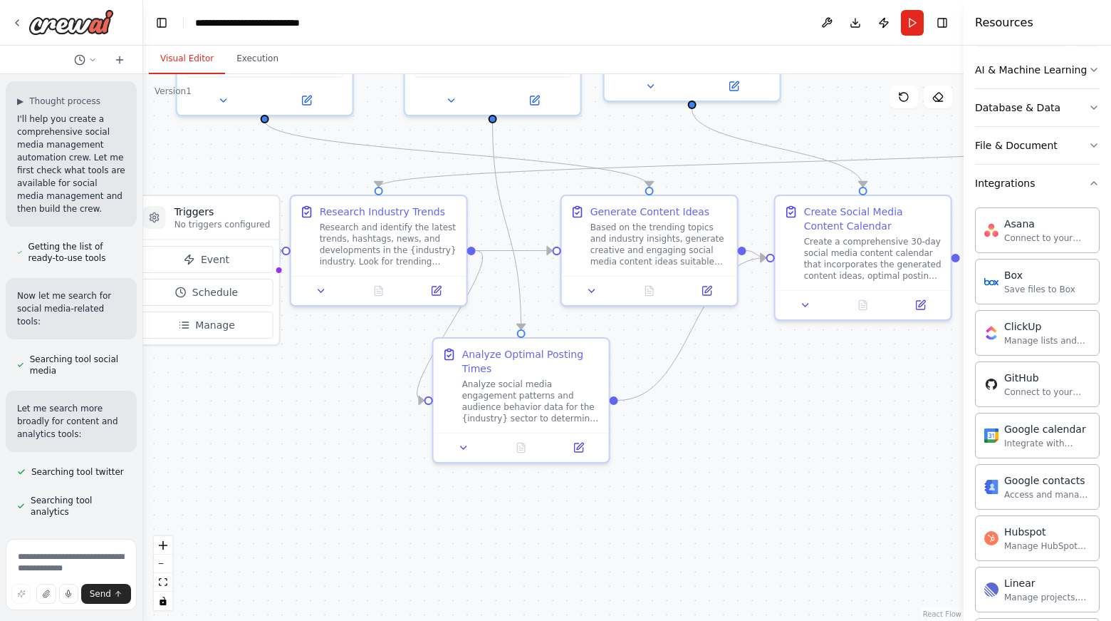
scroll to position [191, 0]
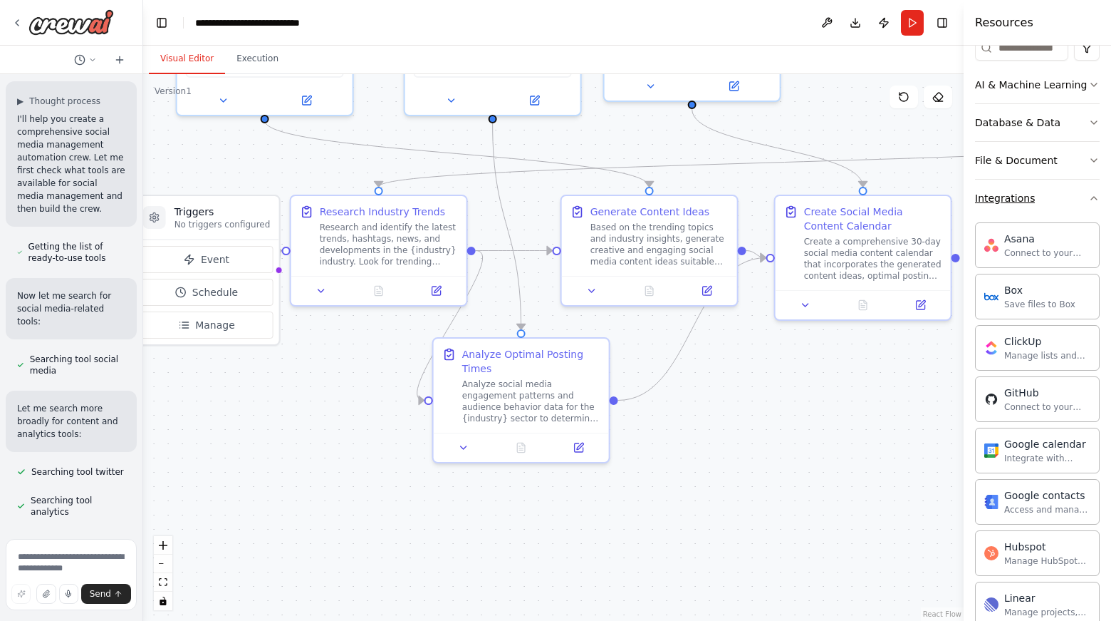
click at [1089, 197] on icon "button" at bounding box center [1094, 197] width 11 height 11
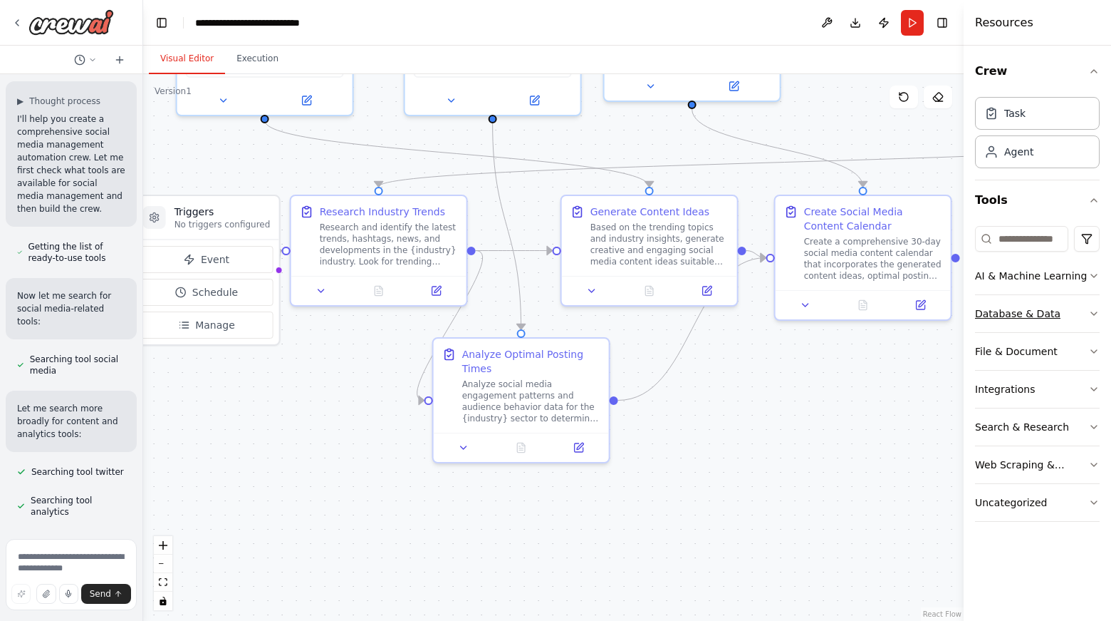
click at [1094, 318] on icon "button" at bounding box center [1094, 313] width 11 height 11
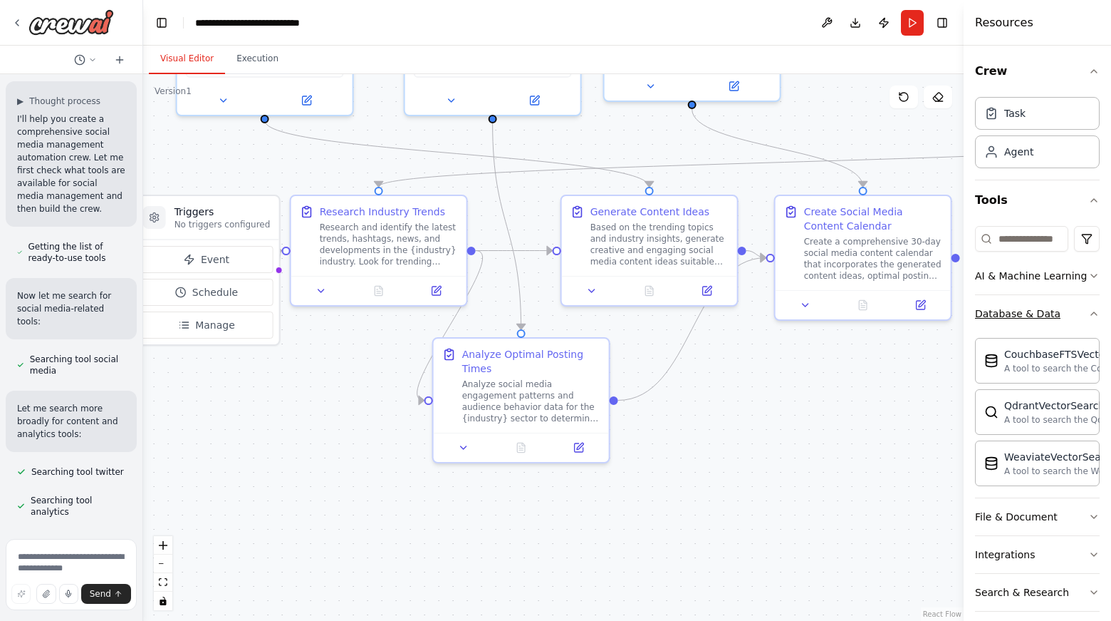
click at [1091, 313] on icon "button" at bounding box center [1094, 313] width 6 height 3
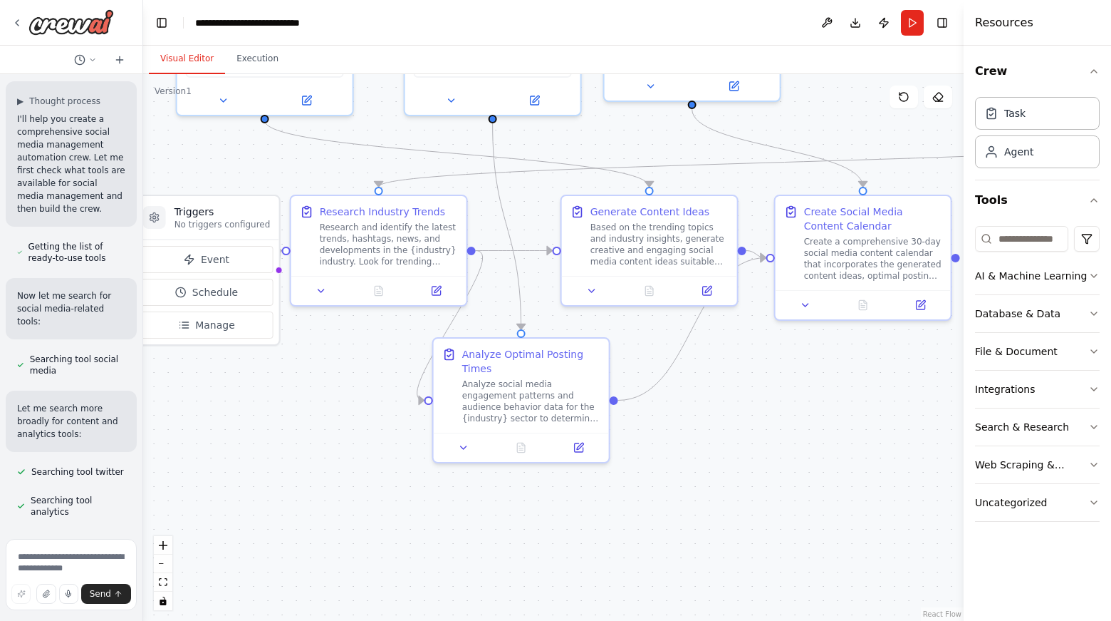
click at [137, 100] on div at bounding box center [140, 310] width 6 height 621
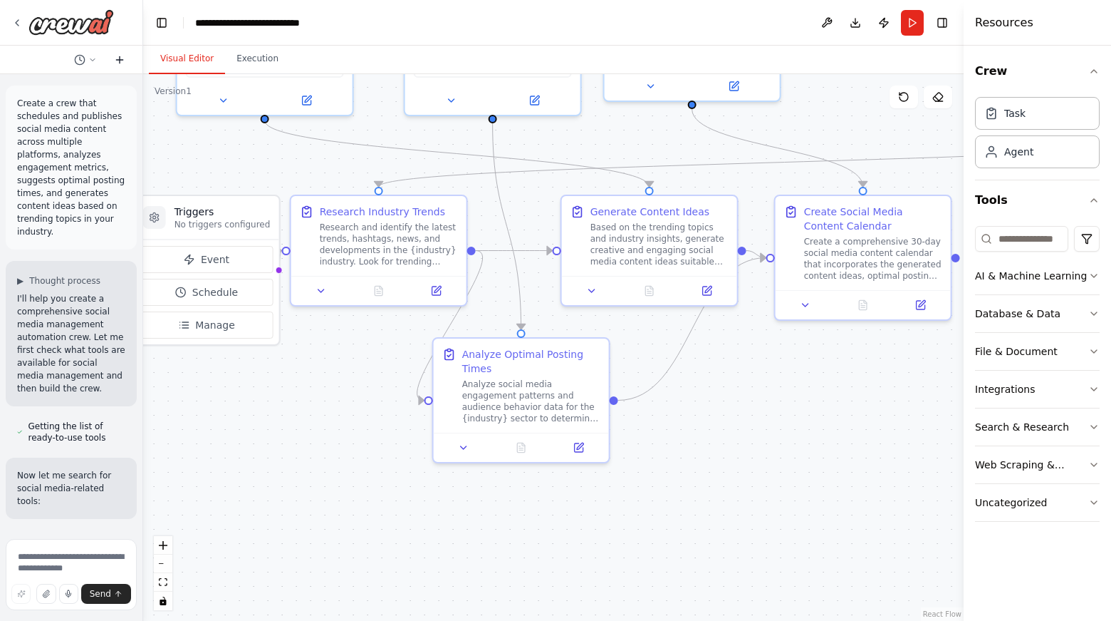
click at [118, 57] on icon at bounding box center [119, 59] width 11 height 11
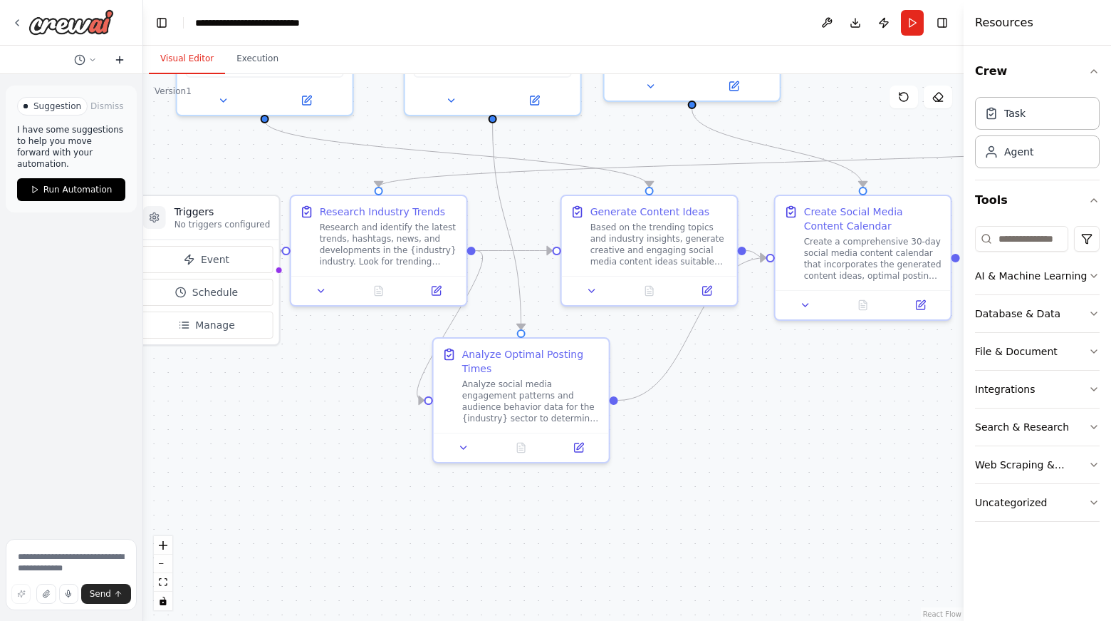
click at [118, 57] on icon at bounding box center [119, 59] width 11 height 11
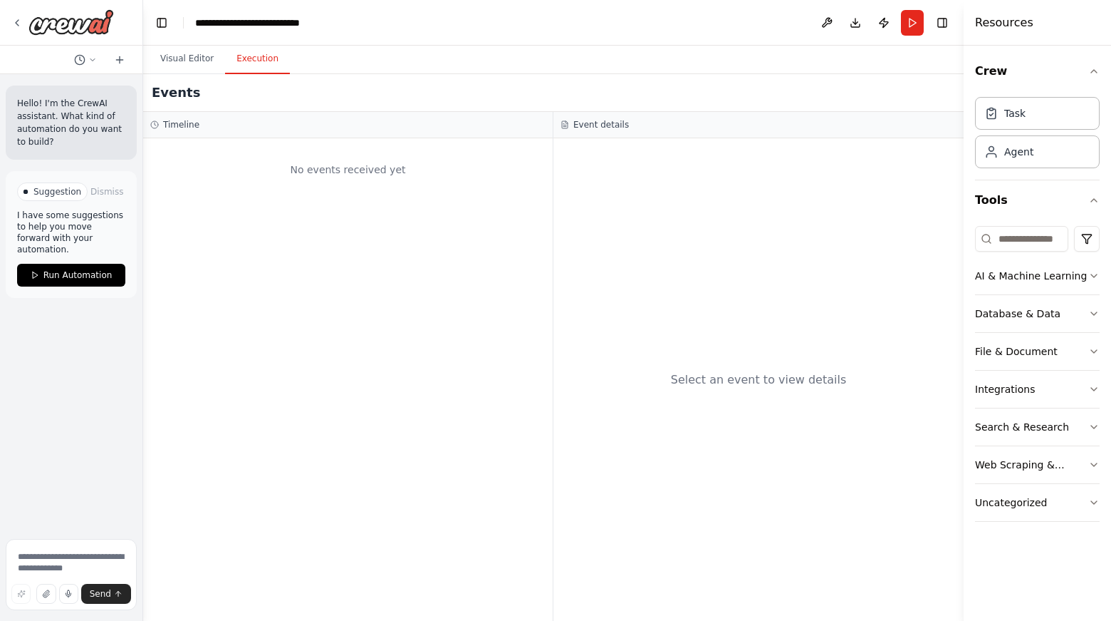
click at [257, 60] on button "Execution" at bounding box center [257, 59] width 65 height 30
click at [174, 60] on button "Visual Editor" at bounding box center [187, 59] width 76 height 30
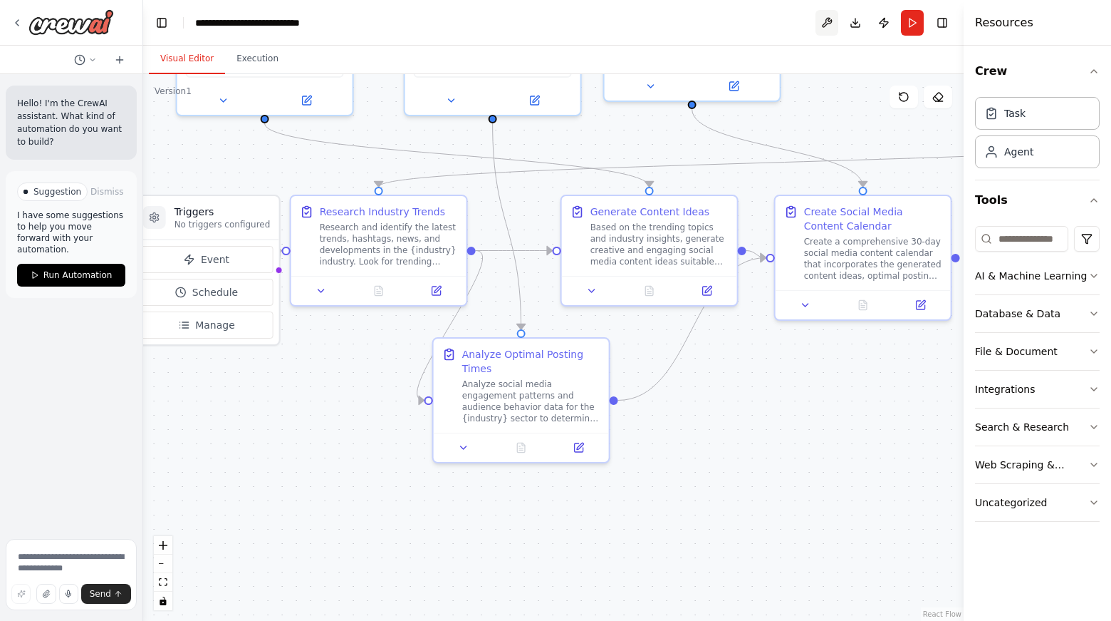
click at [830, 21] on button at bounding box center [827, 23] width 23 height 26
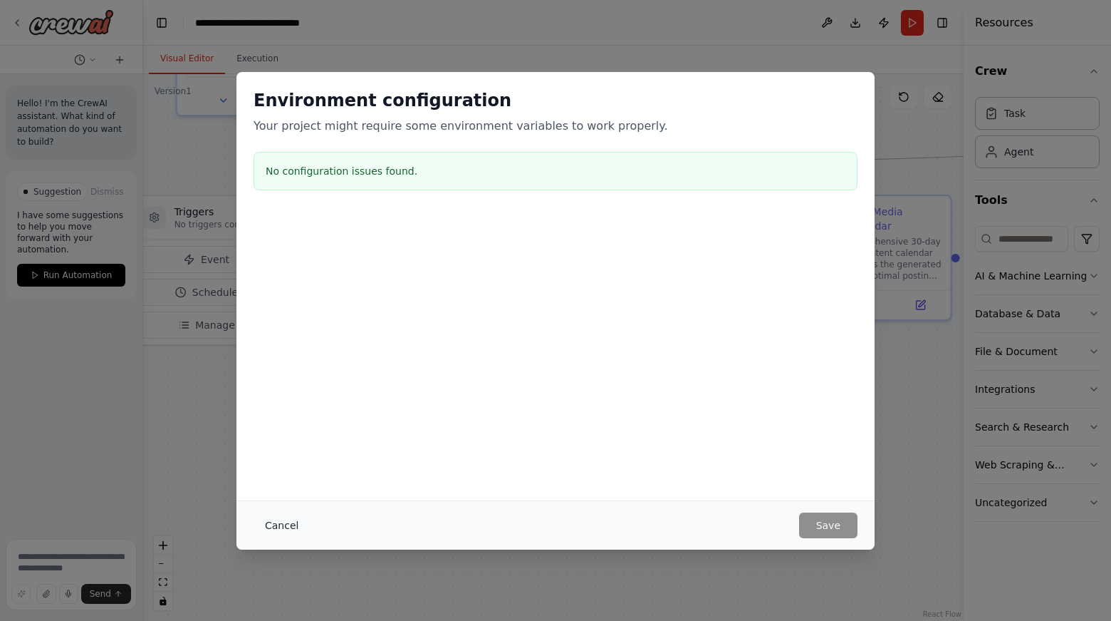
click at [282, 518] on button "Cancel" at bounding box center [282, 525] width 56 height 26
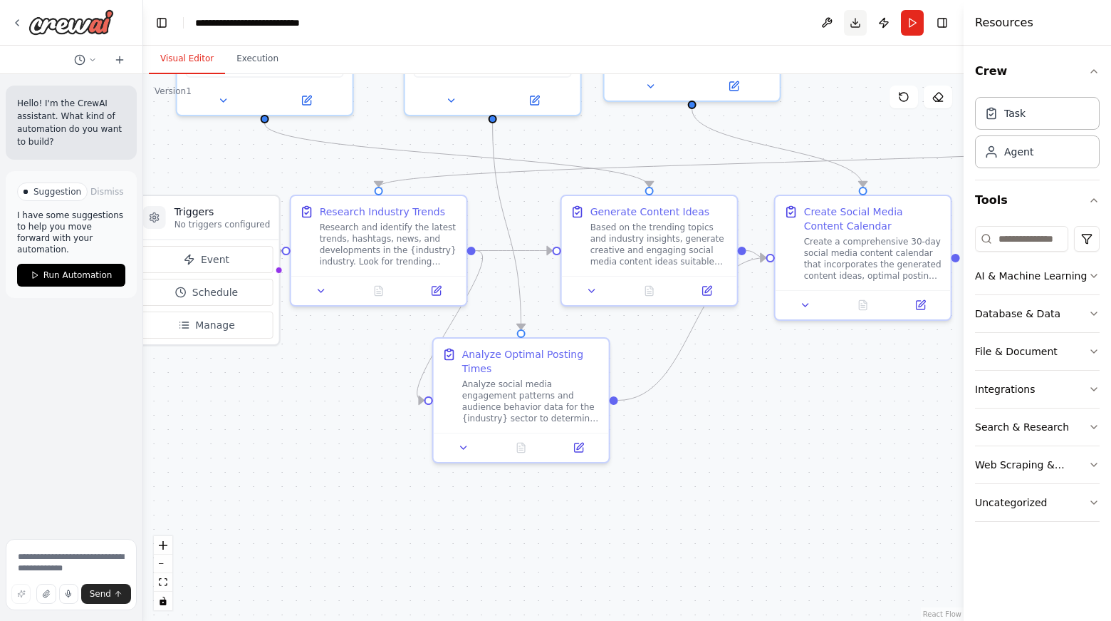
click at [858, 25] on button "Download" at bounding box center [855, 23] width 23 height 26
click at [831, 95] on div ".deletable-edge-delete-btn { width: 20px; height: 20px; border: 0px solid #ffff…" at bounding box center [553, 347] width 821 height 546
click at [166, 602] on icon "toggle interactivity" at bounding box center [163, 600] width 6 height 9
click at [161, 600] on icon "toggle interactivity" at bounding box center [163, 600] width 6 height 9
click at [64, 564] on textarea at bounding box center [71, 574] width 131 height 71
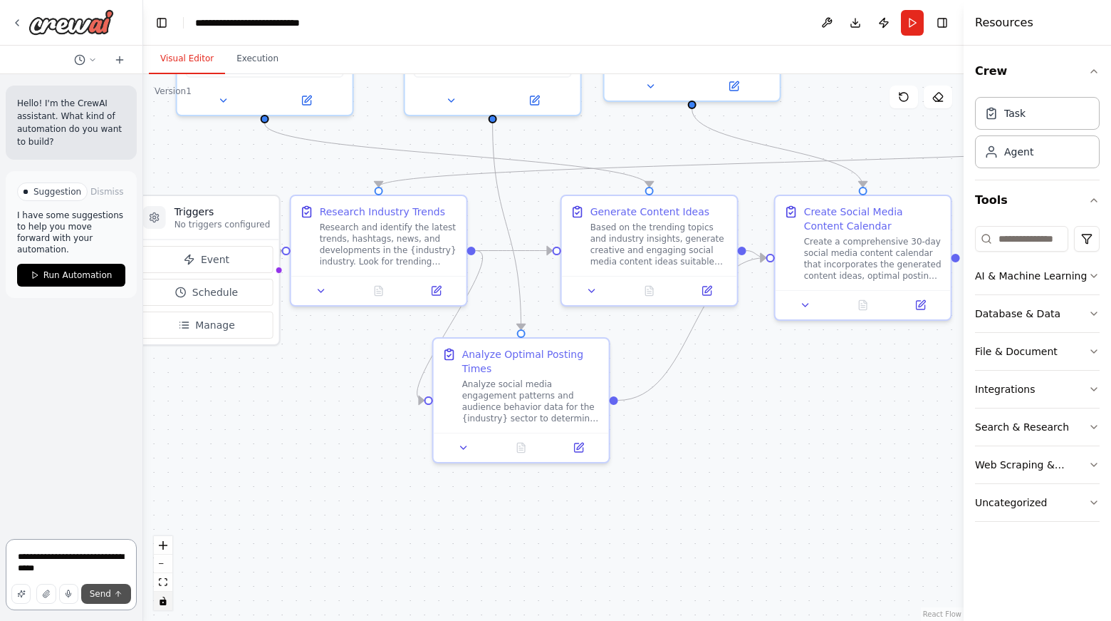
type textarea "**********"
click at [104, 594] on span "Send" at bounding box center [100, 593] width 21 height 11
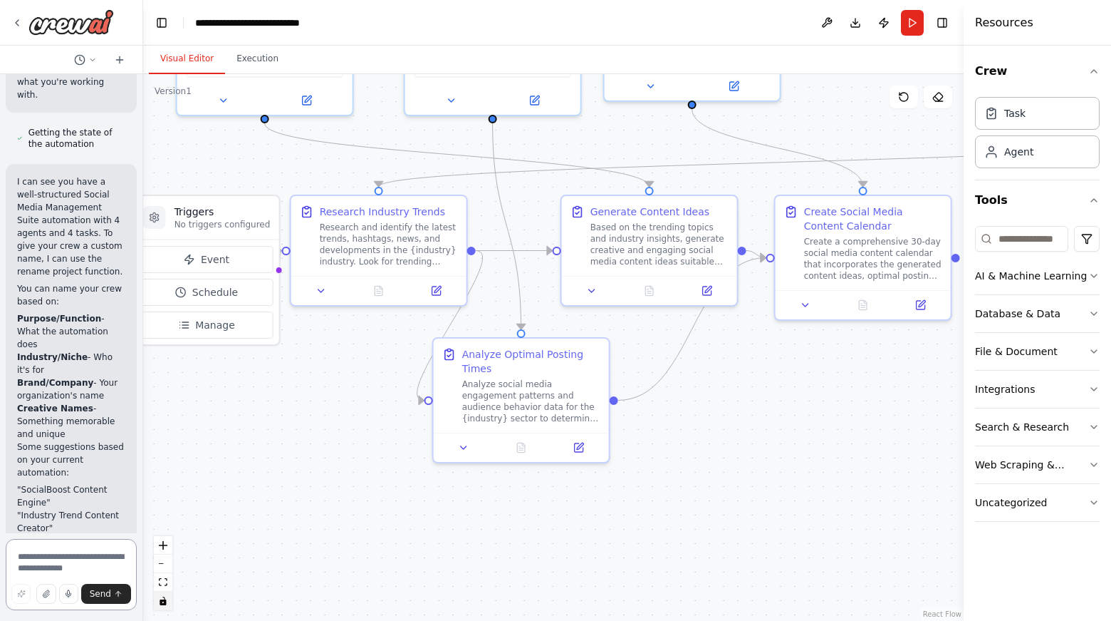
scroll to position [246, 0]
click at [143, 295] on button "Schedule" at bounding box center [206, 292] width 133 height 27
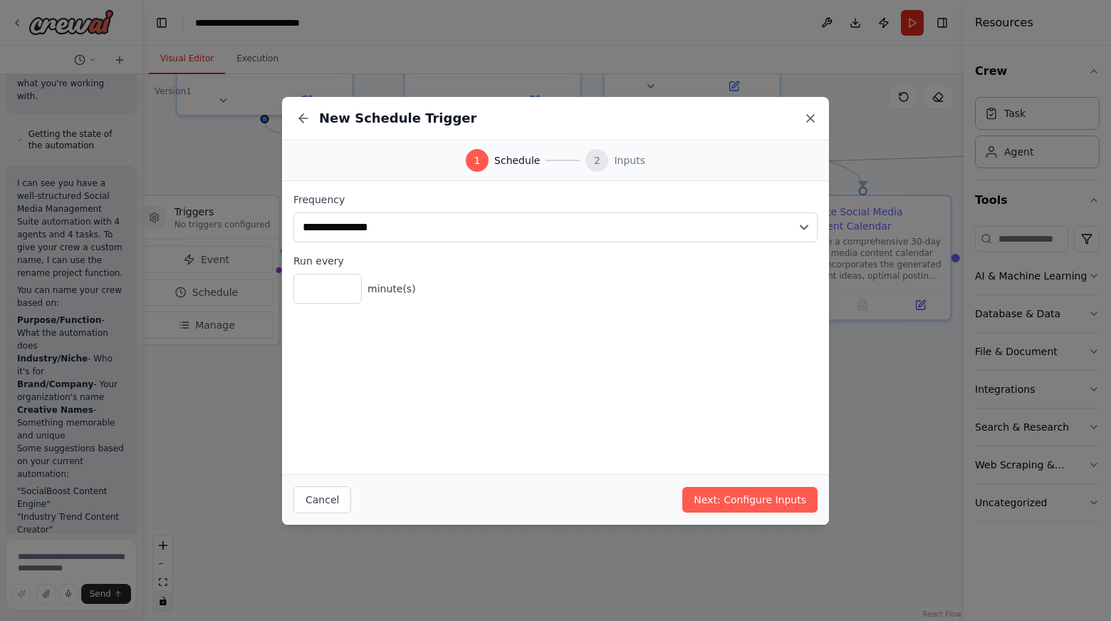
click at [806, 120] on icon at bounding box center [811, 118] width 14 height 14
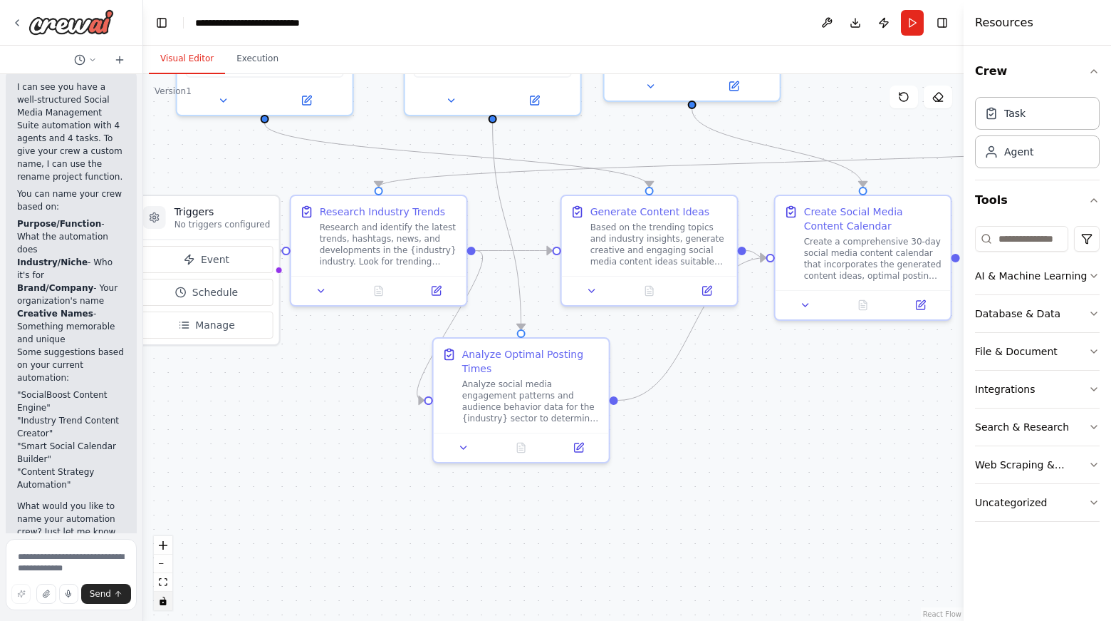
scroll to position [369, 0]
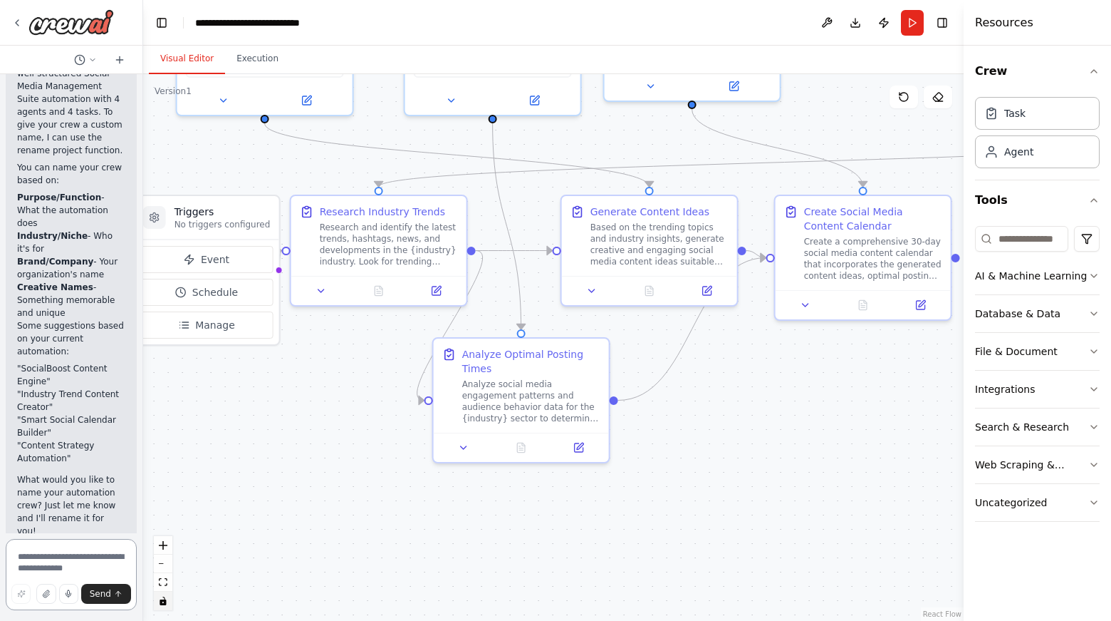
click at [52, 563] on textarea at bounding box center [71, 574] width 131 height 71
click at [75, 559] on textarea "**********" at bounding box center [71, 574] width 131 height 71
click at [40, 556] on textarea "**********" at bounding box center [71, 574] width 131 height 71
type textarea "**********"
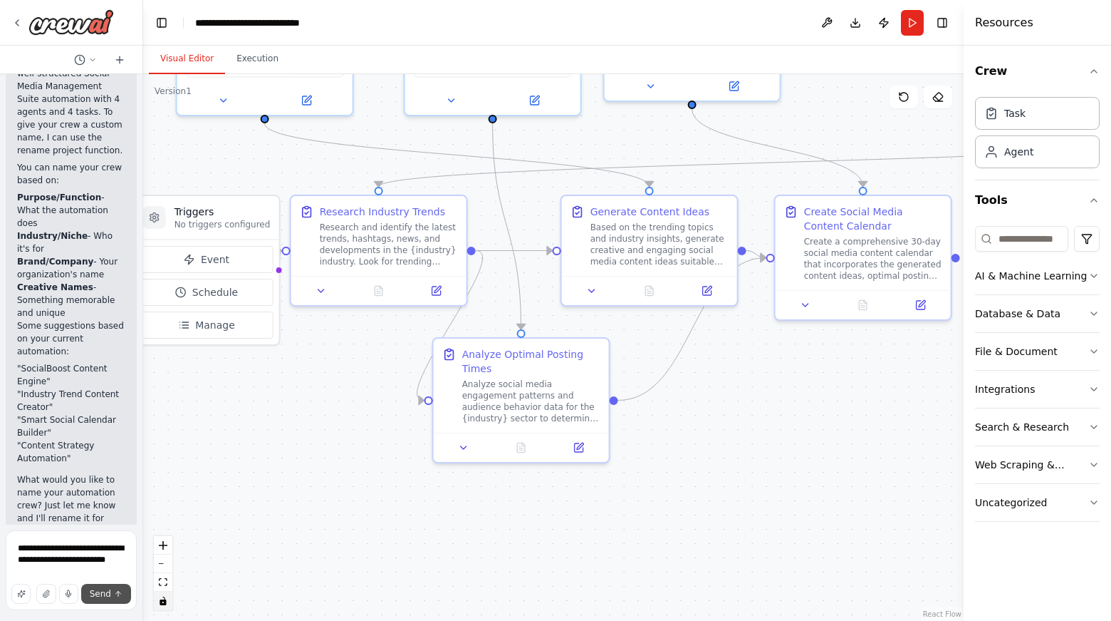
click at [111, 588] on button "Send" at bounding box center [106, 593] width 50 height 20
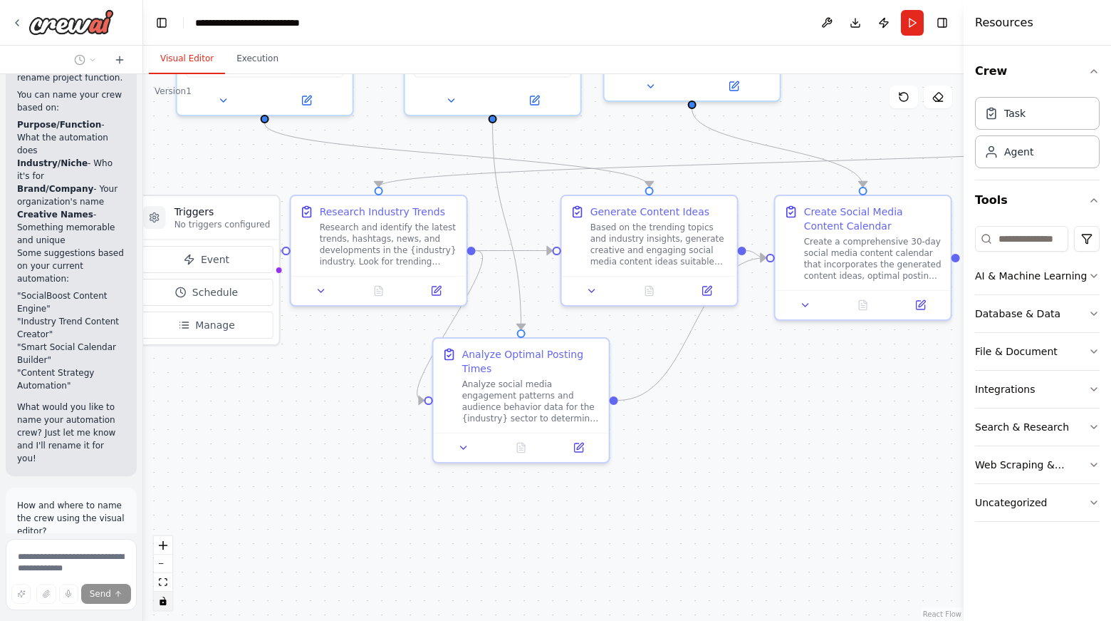
scroll to position [450, 0]
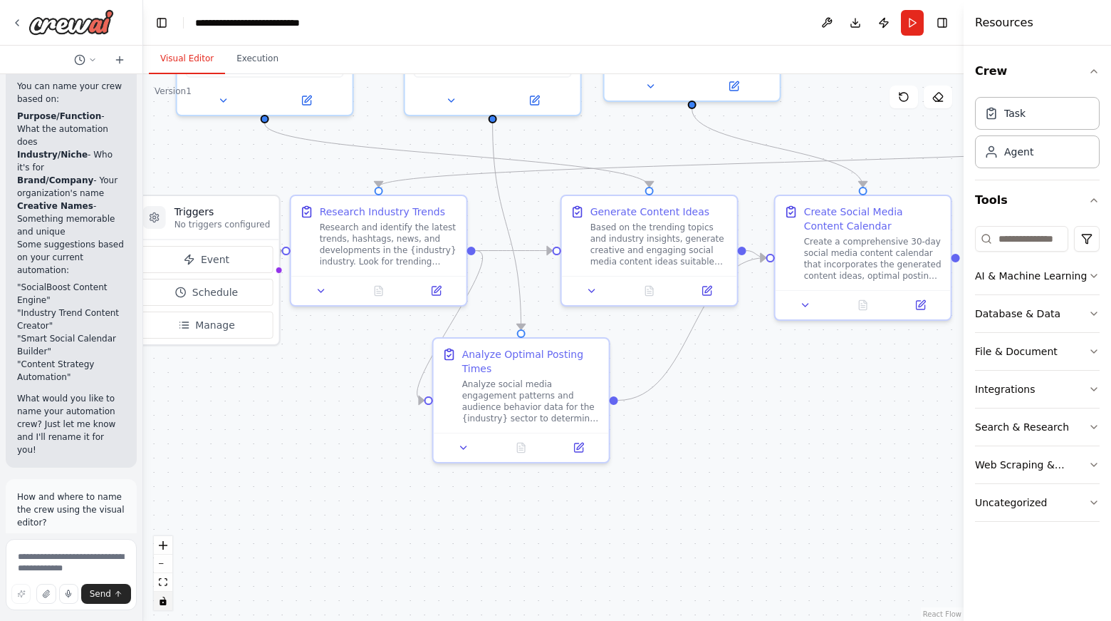
click at [103, 542] on button "Restore" at bounding box center [108, 552] width 61 height 21
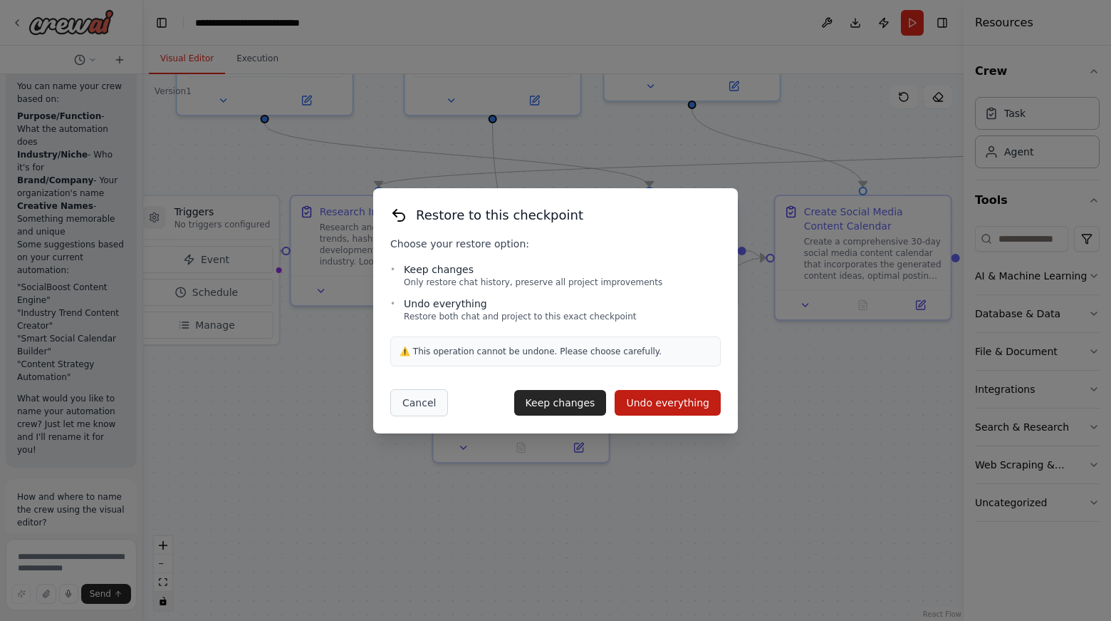
click at [423, 408] on button "Cancel" at bounding box center [419, 402] width 58 height 27
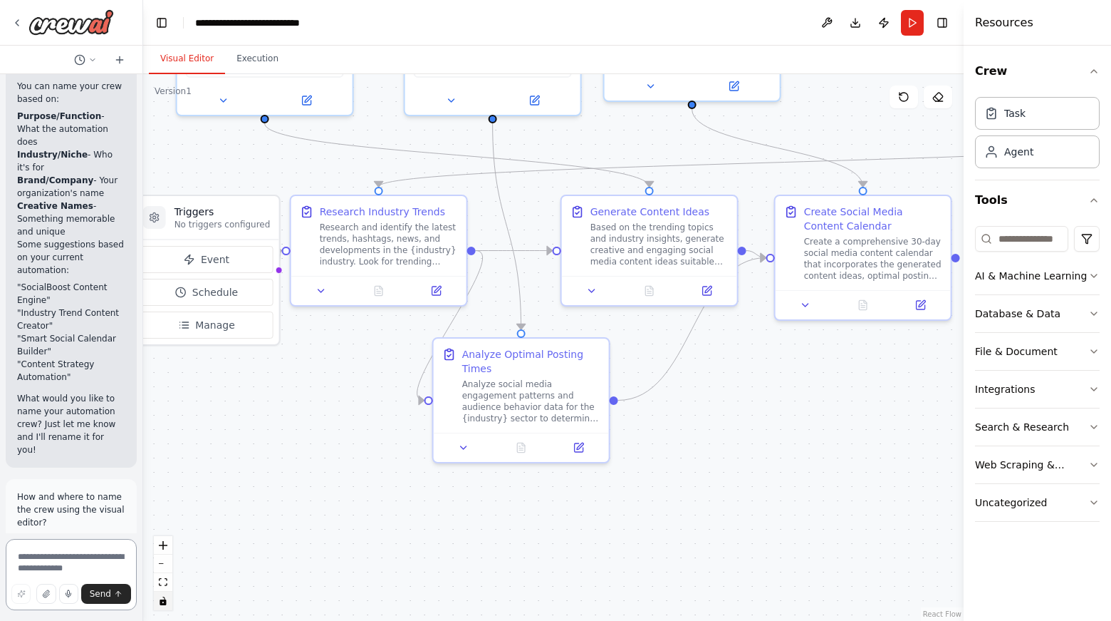
click at [70, 561] on textarea at bounding box center [71, 574] width 131 height 71
type textarea "**********"
click at [99, 591] on span "Send" at bounding box center [100, 593] width 21 height 11
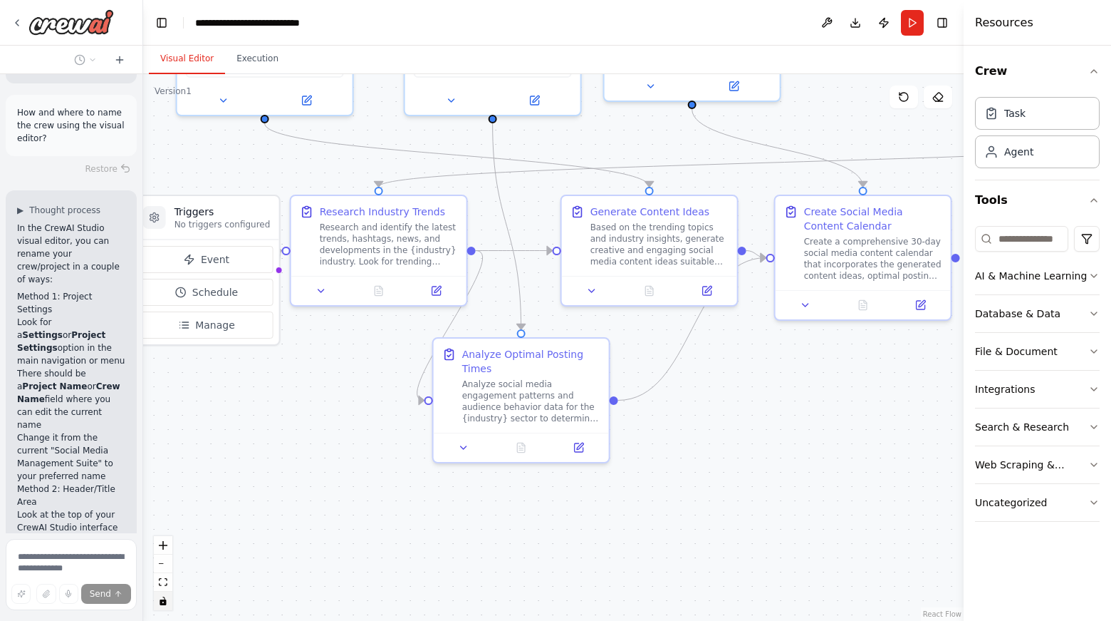
scroll to position [845, 0]
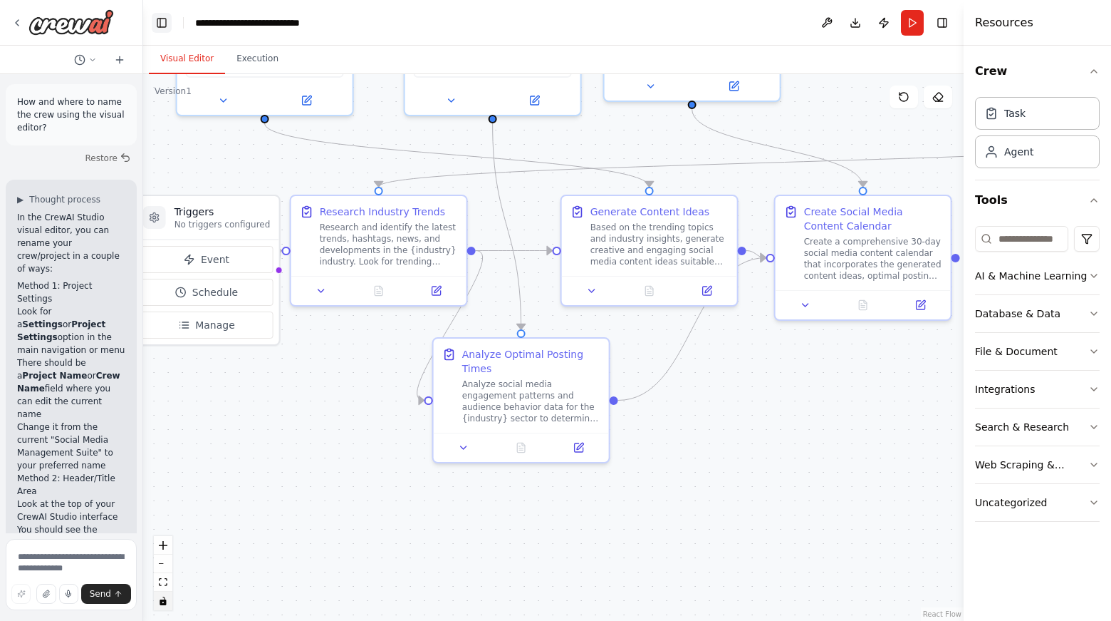
click at [165, 19] on button "Toggle Left Sidebar" at bounding box center [162, 23] width 20 height 20
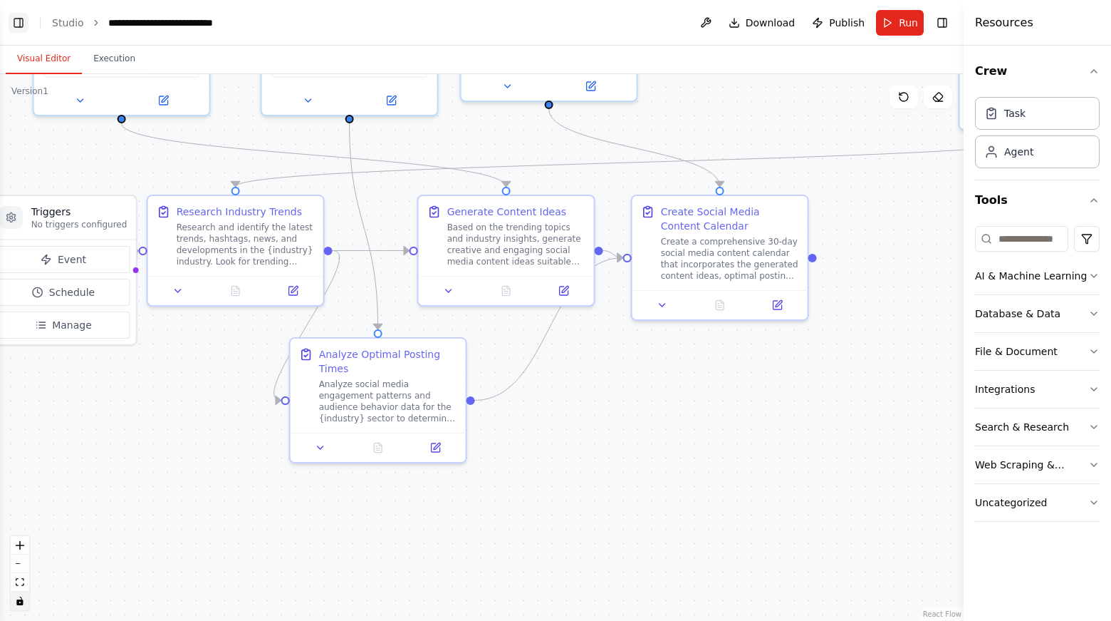
click at [19, 22] on button "Toggle Left Sidebar" at bounding box center [19, 23] width 20 height 20
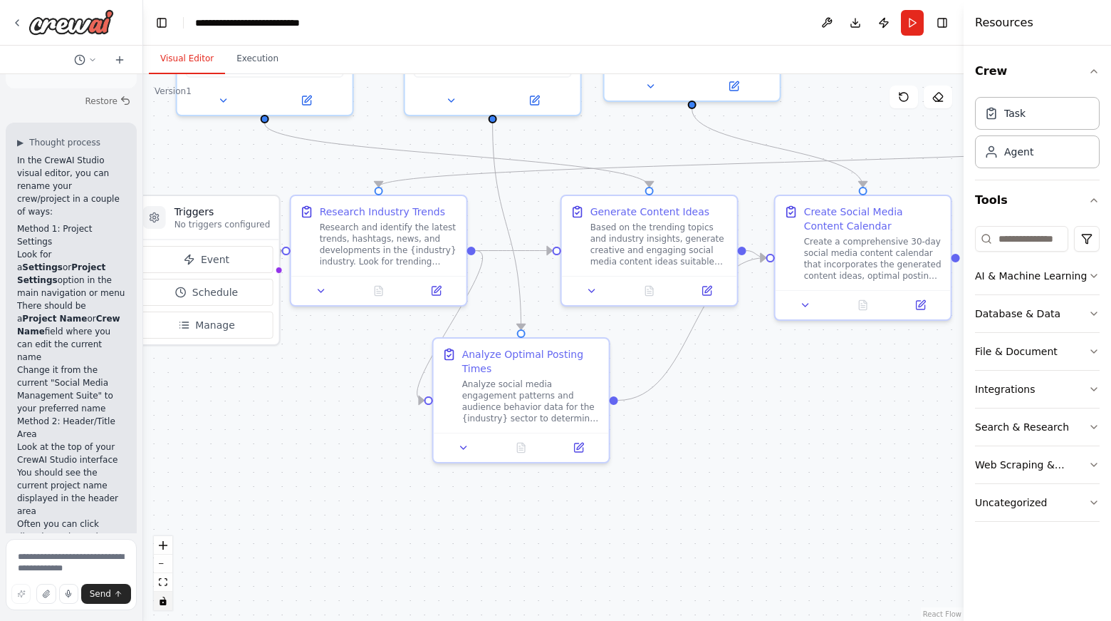
scroll to position [900, 0]
click at [1095, 348] on icon "button" at bounding box center [1094, 351] width 11 height 11
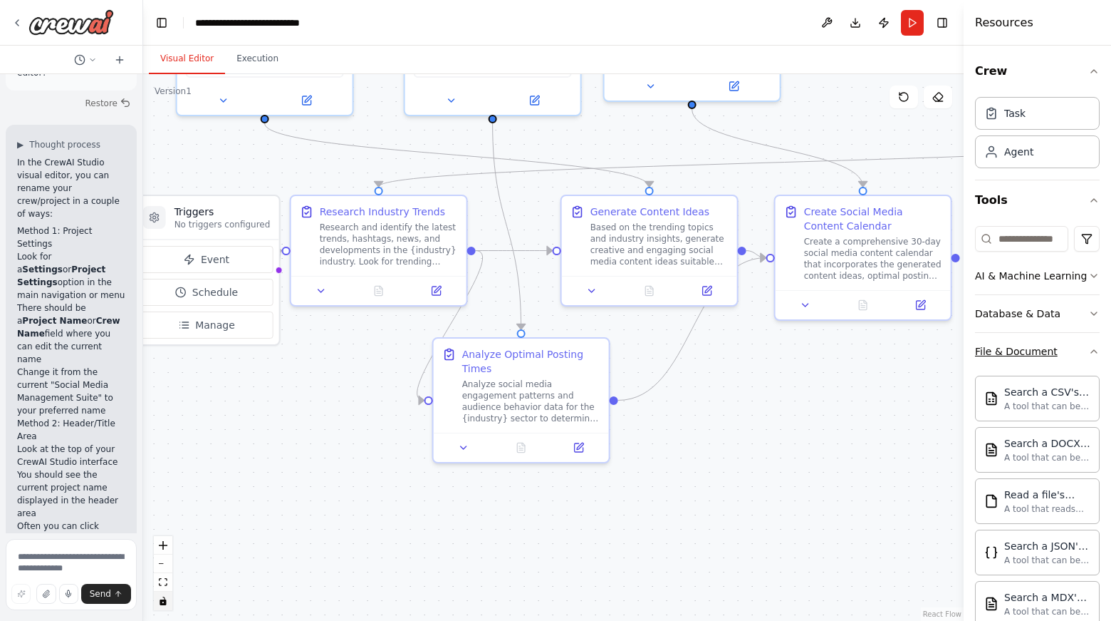
click at [1095, 348] on div "Crew Task Agent Tools AI & Machine Learning Database & Data File & Document Sea…" at bounding box center [1037, 333] width 147 height 575
click at [1089, 352] on icon "button" at bounding box center [1094, 351] width 11 height 11
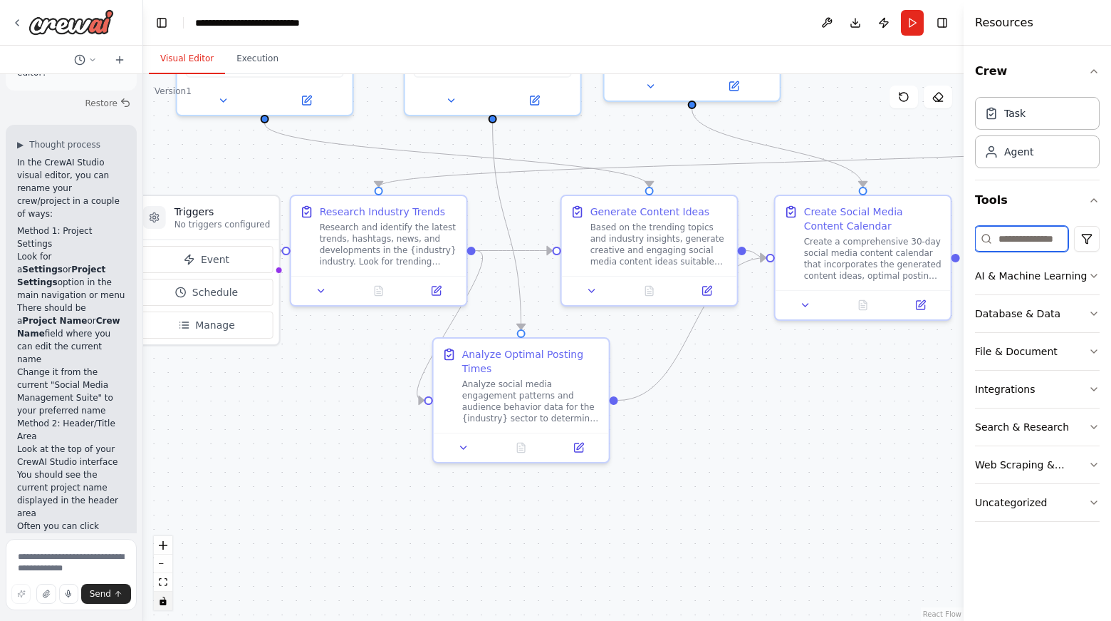
click at [1022, 244] on input at bounding box center [1021, 239] width 93 height 26
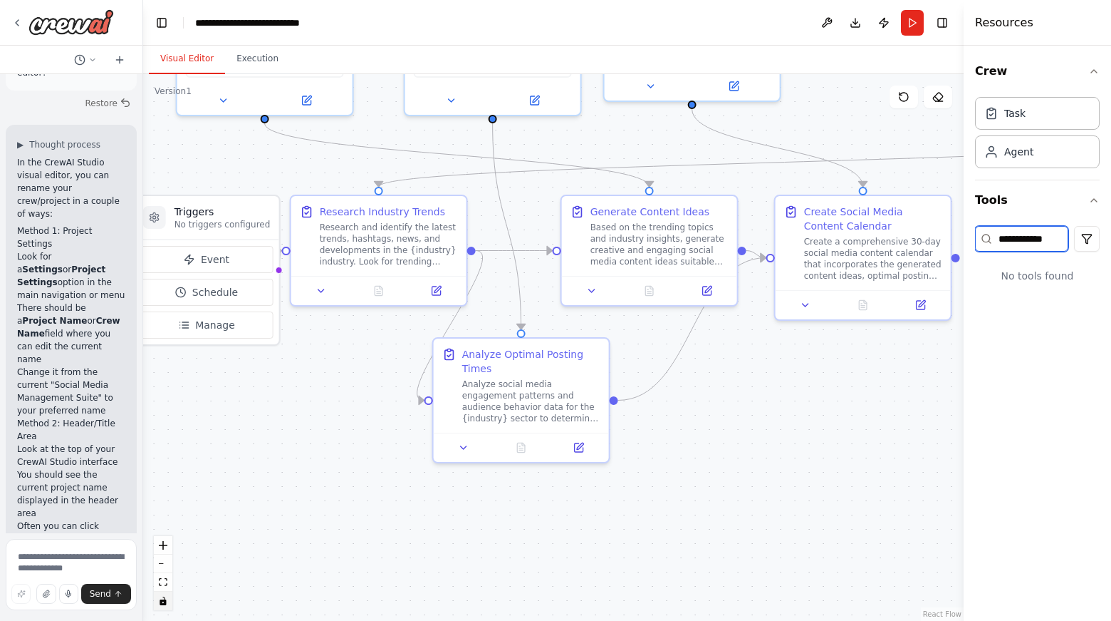
drag, startPoint x: 137, startPoint y: 303, endPoint x: 140, endPoint y: 369, distance: 65.6
click at [140, 369] on div at bounding box center [140, 310] width 6 height 621
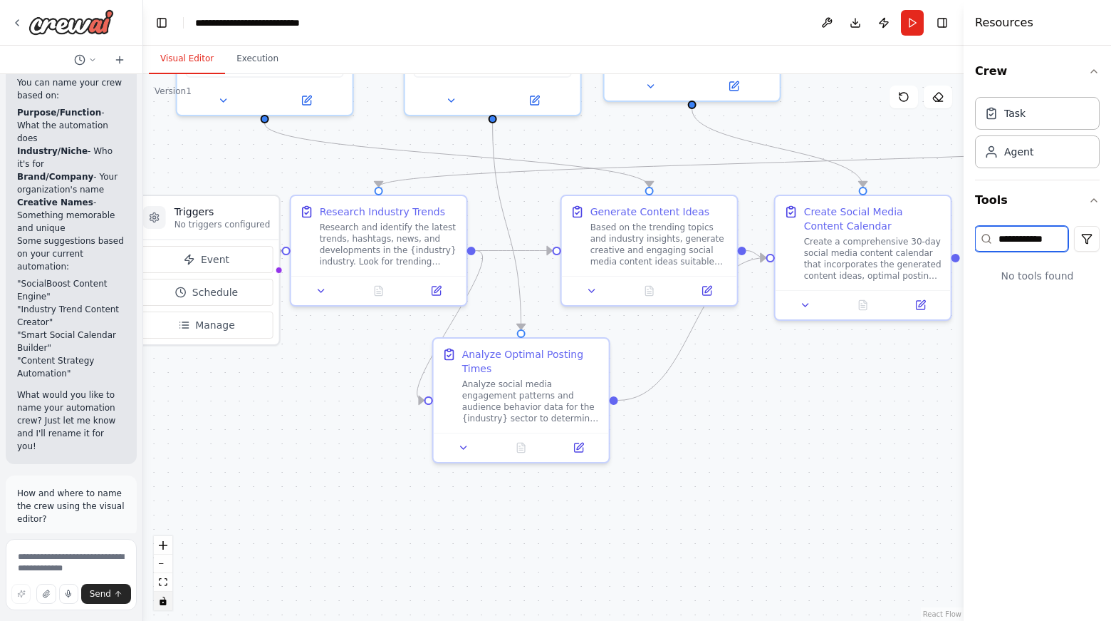
scroll to position [0, 0]
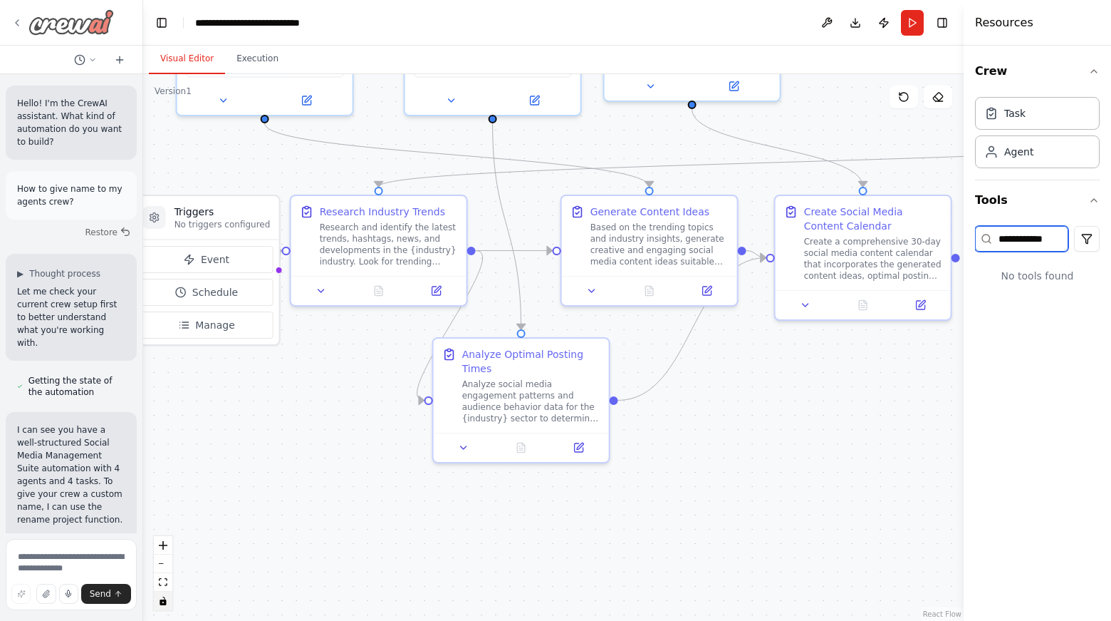
type input "**********"
click at [20, 21] on icon at bounding box center [16, 22] width 11 height 11
click at [78, 24] on img at bounding box center [70, 22] width 85 height 26
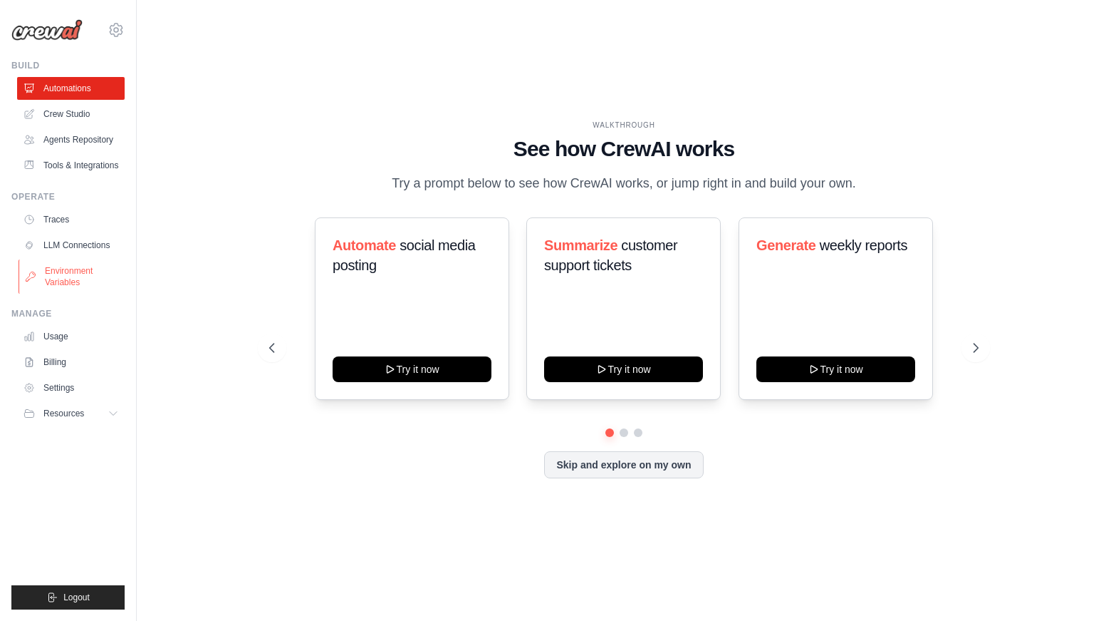
click at [52, 280] on link "Environment Variables" at bounding box center [73, 276] width 108 height 34
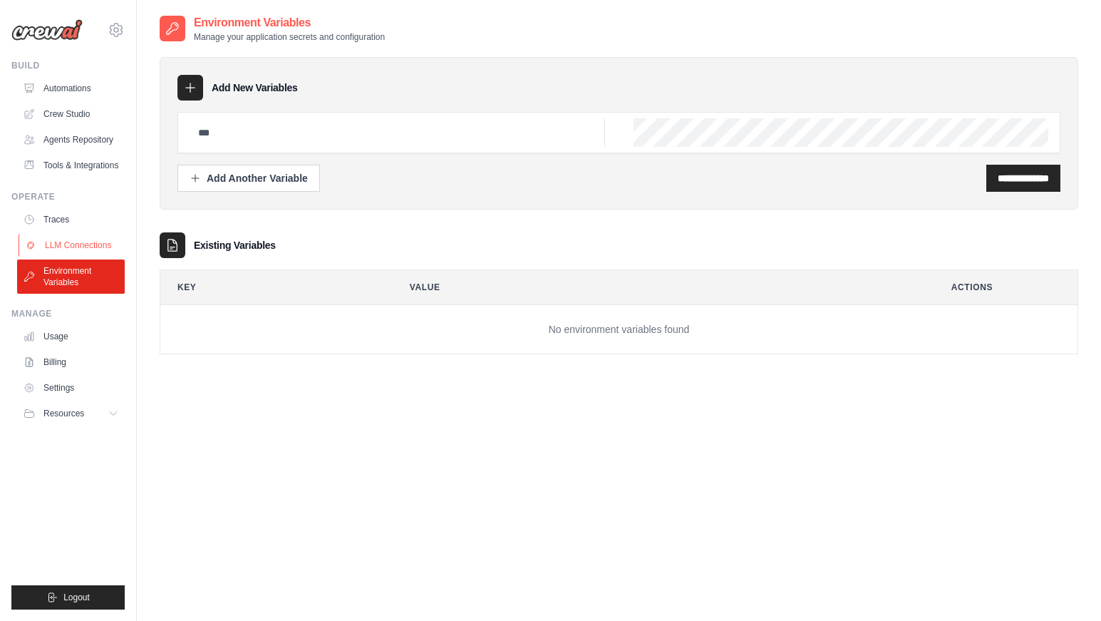
click at [60, 249] on link "LLM Connections" at bounding box center [73, 245] width 108 height 23
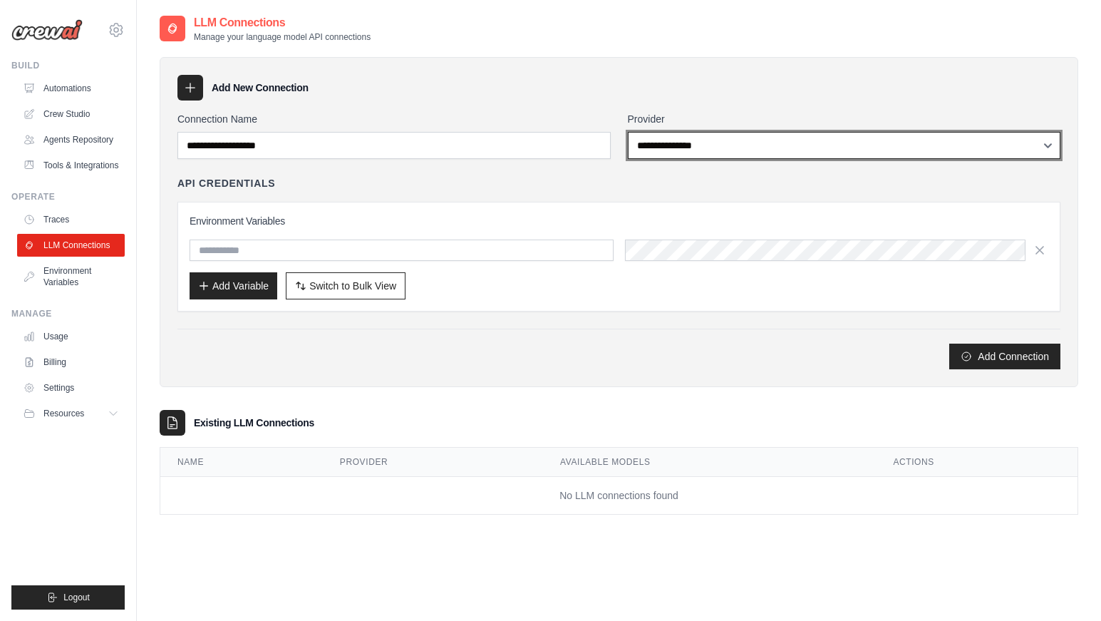
click at [687, 148] on select "**********" at bounding box center [844, 145] width 433 height 27
click at [696, 155] on select "**********" at bounding box center [844, 145] width 433 height 27
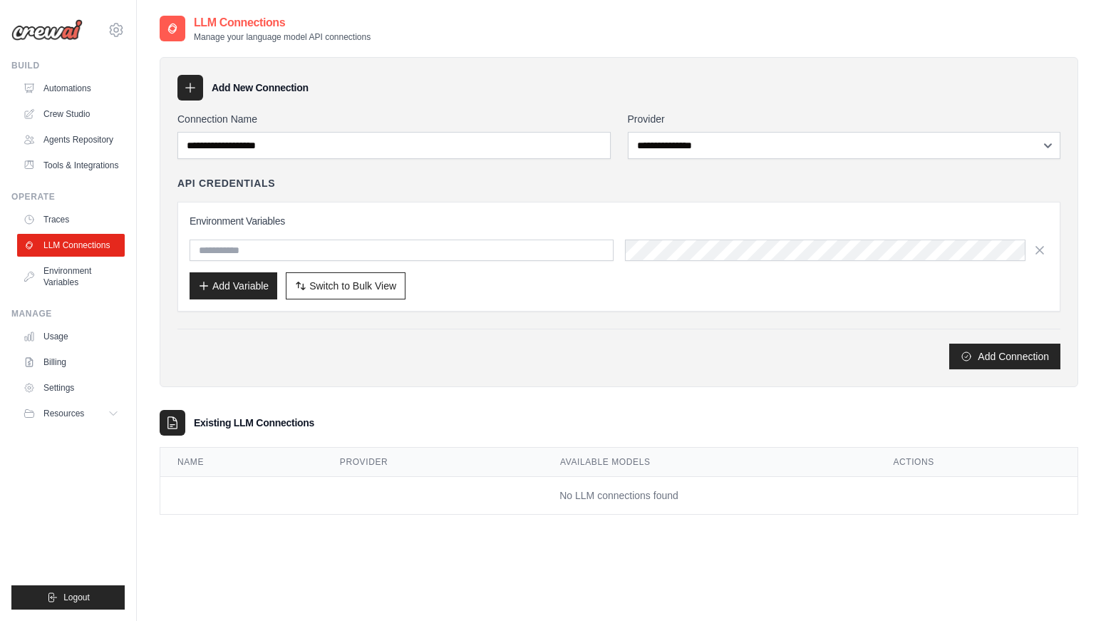
click at [655, 186] on div "API Credentials" at bounding box center [618, 183] width 883 height 14
click at [77, 270] on link "Environment Variables" at bounding box center [73, 276] width 108 height 34
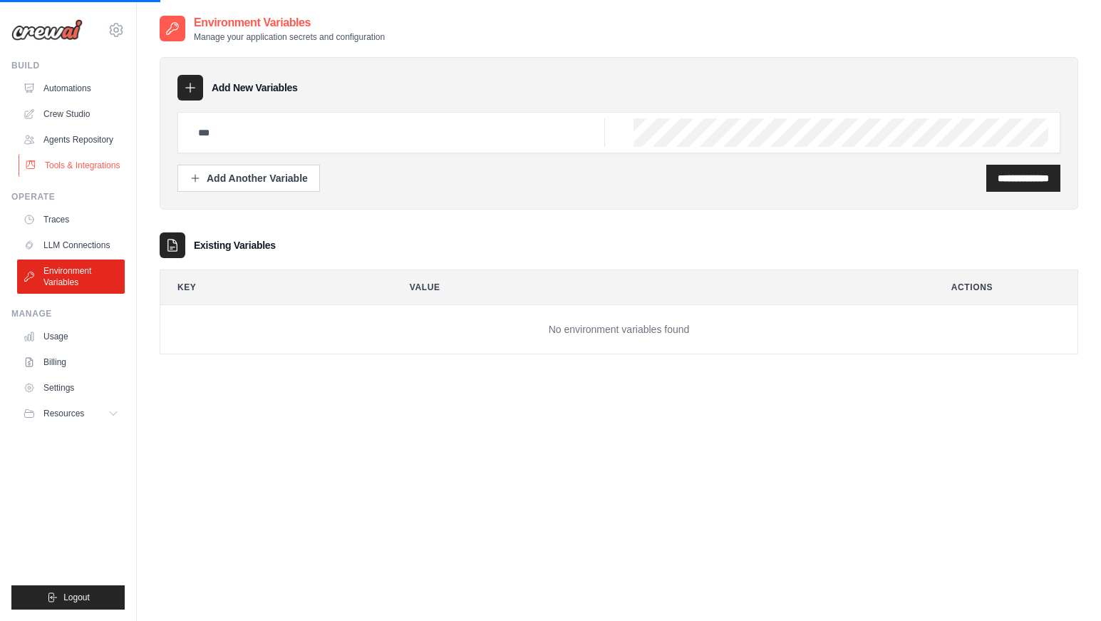
click at [65, 157] on link "Tools & Integrations" at bounding box center [73, 165] width 108 height 23
click at [92, 167] on link "Tools & Integrations" at bounding box center [73, 165] width 108 height 23
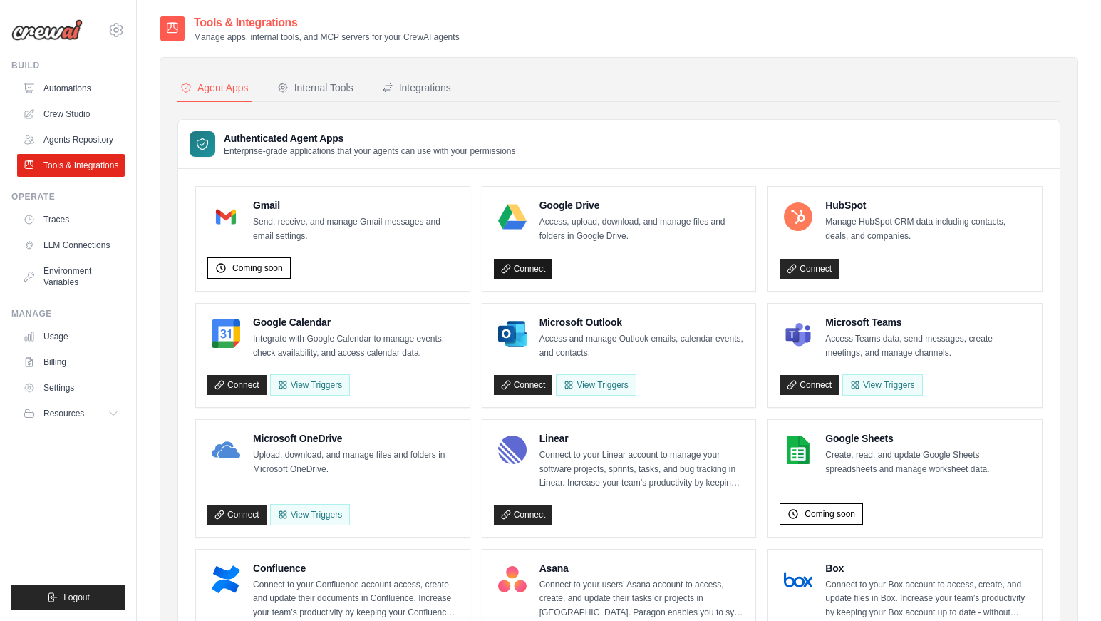
click at [520, 270] on link "Connect" at bounding box center [523, 269] width 59 height 20
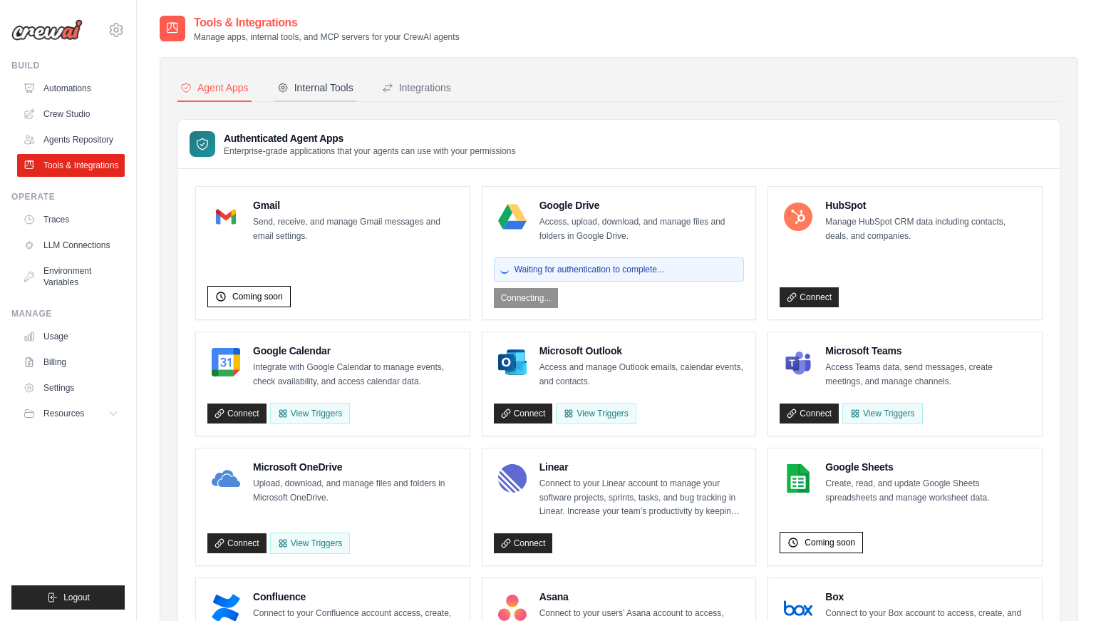
click at [332, 89] on div "Internal Tools" at bounding box center [315, 88] width 76 height 14
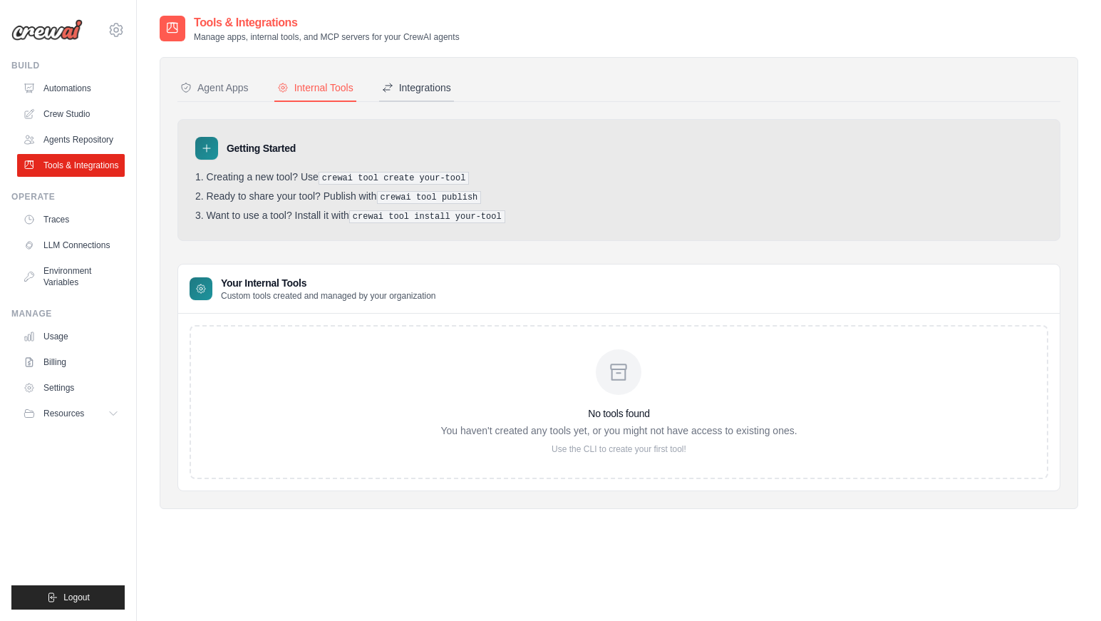
click at [410, 77] on button "Integrations" at bounding box center [416, 88] width 75 height 27
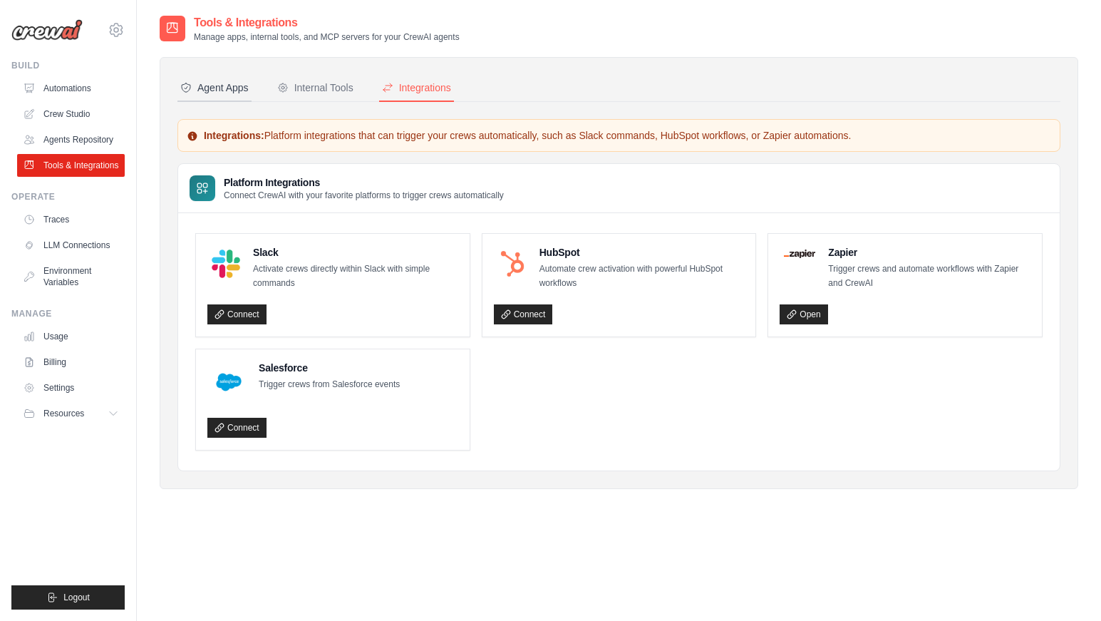
click at [231, 88] on div "Agent Apps" at bounding box center [214, 88] width 68 height 14
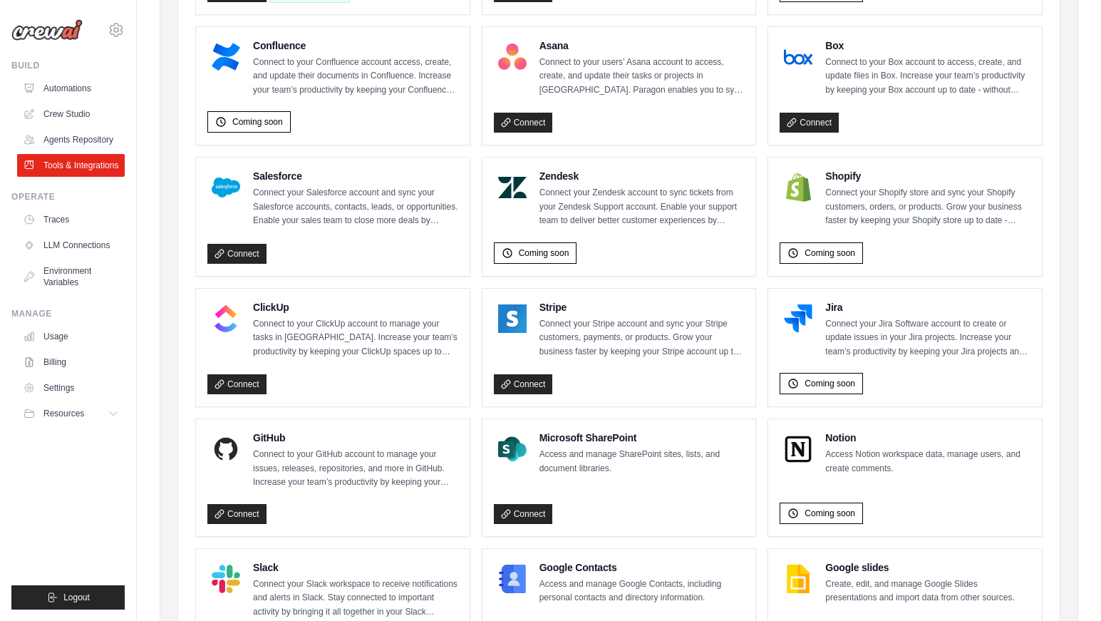
scroll to position [546, 0]
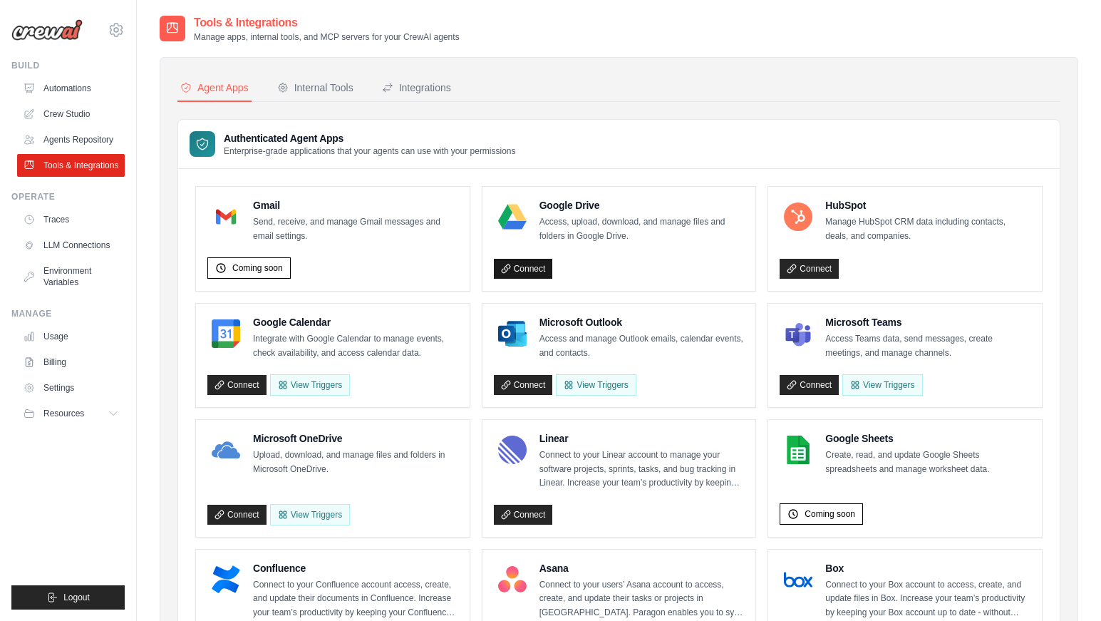
click at [536, 266] on link "Connect" at bounding box center [523, 269] width 59 height 20
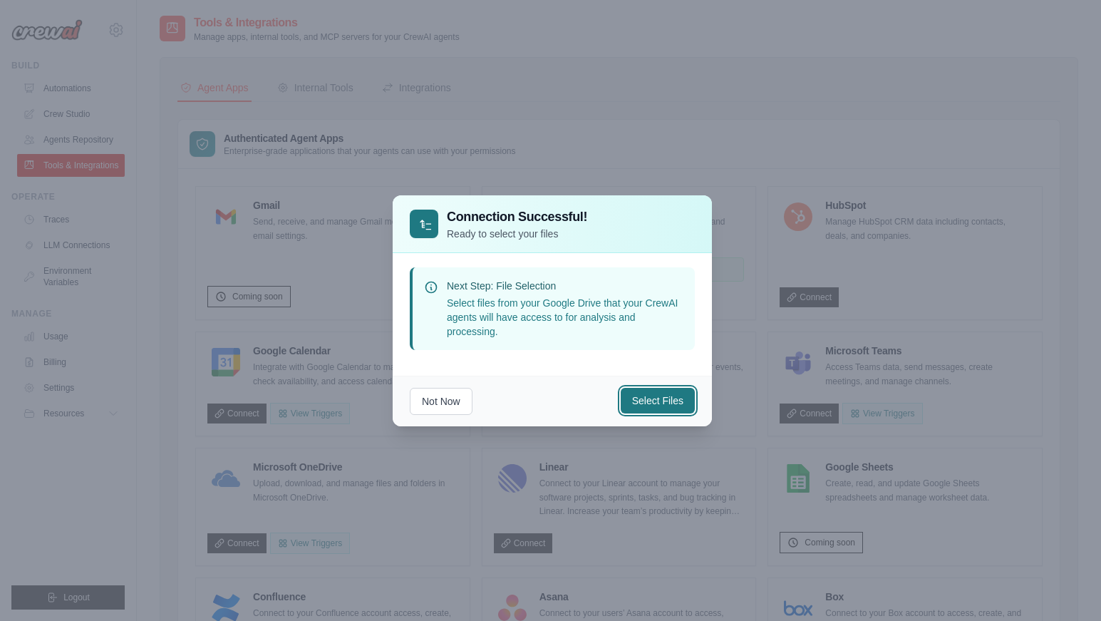
click at [662, 401] on button "Select Files" at bounding box center [658, 401] width 74 height 26
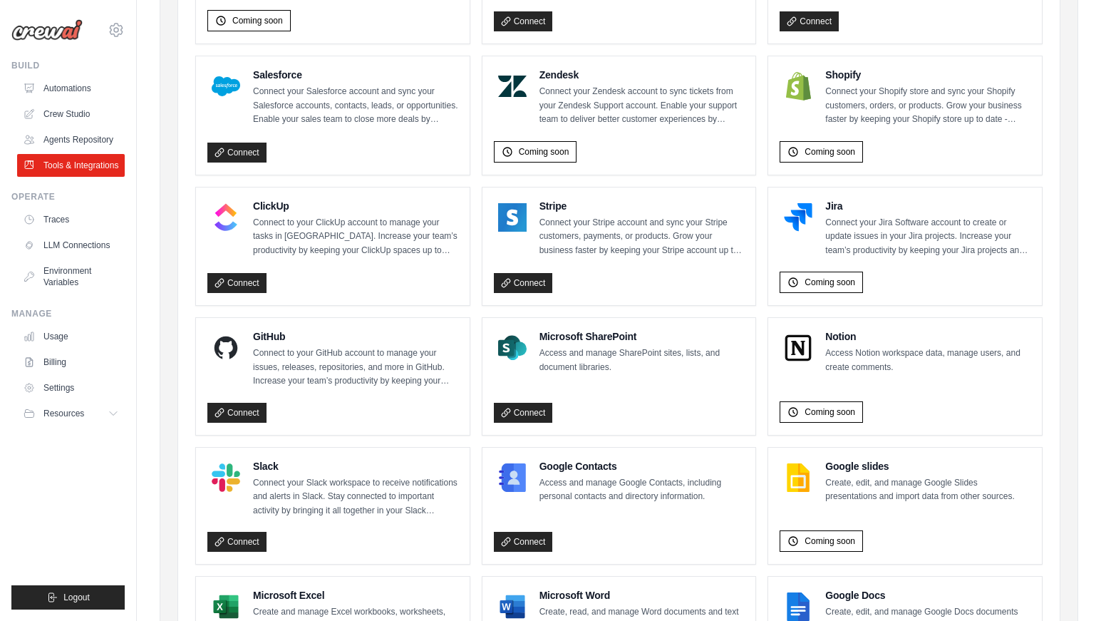
scroll to position [754, 0]
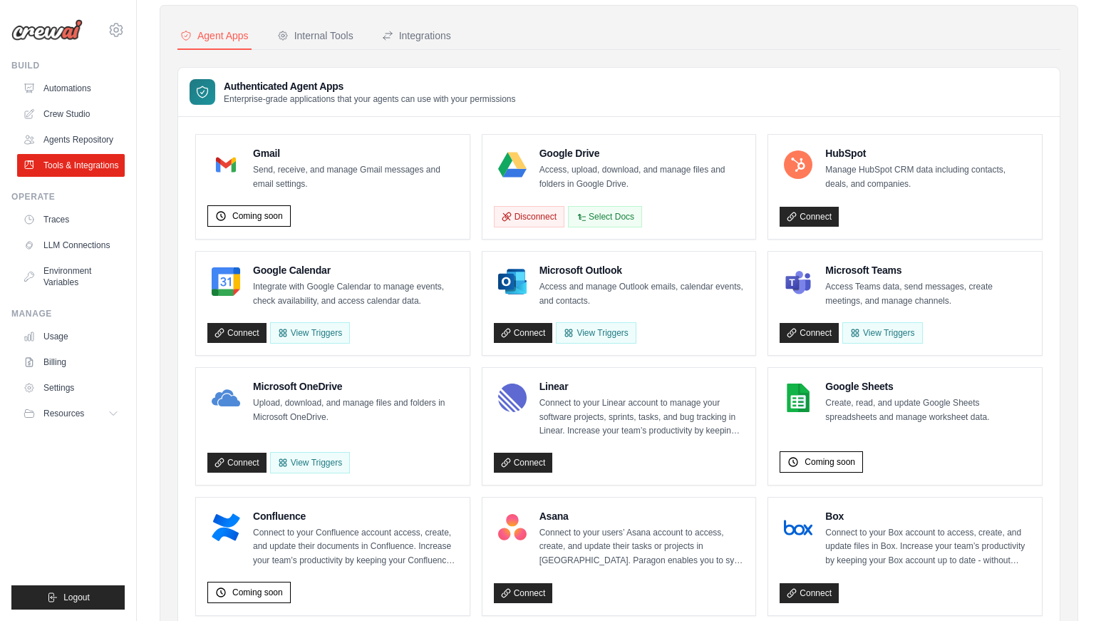
scroll to position [0, 0]
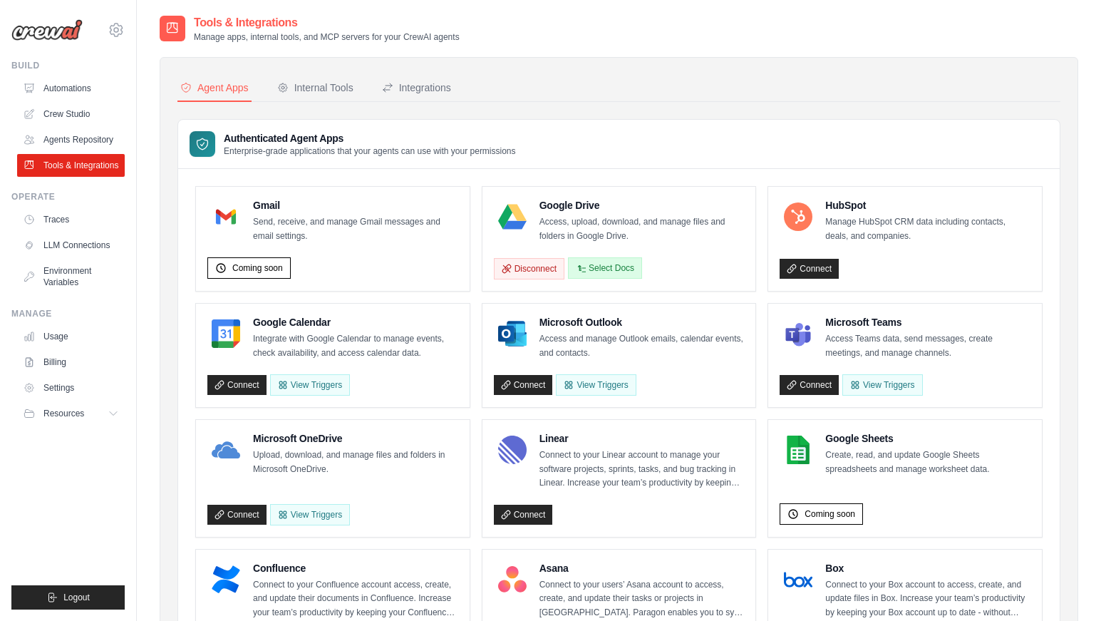
click at [608, 269] on button "Select Docs" at bounding box center [605, 267] width 74 height 21
